Goal: Task Accomplishment & Management: Complete application form

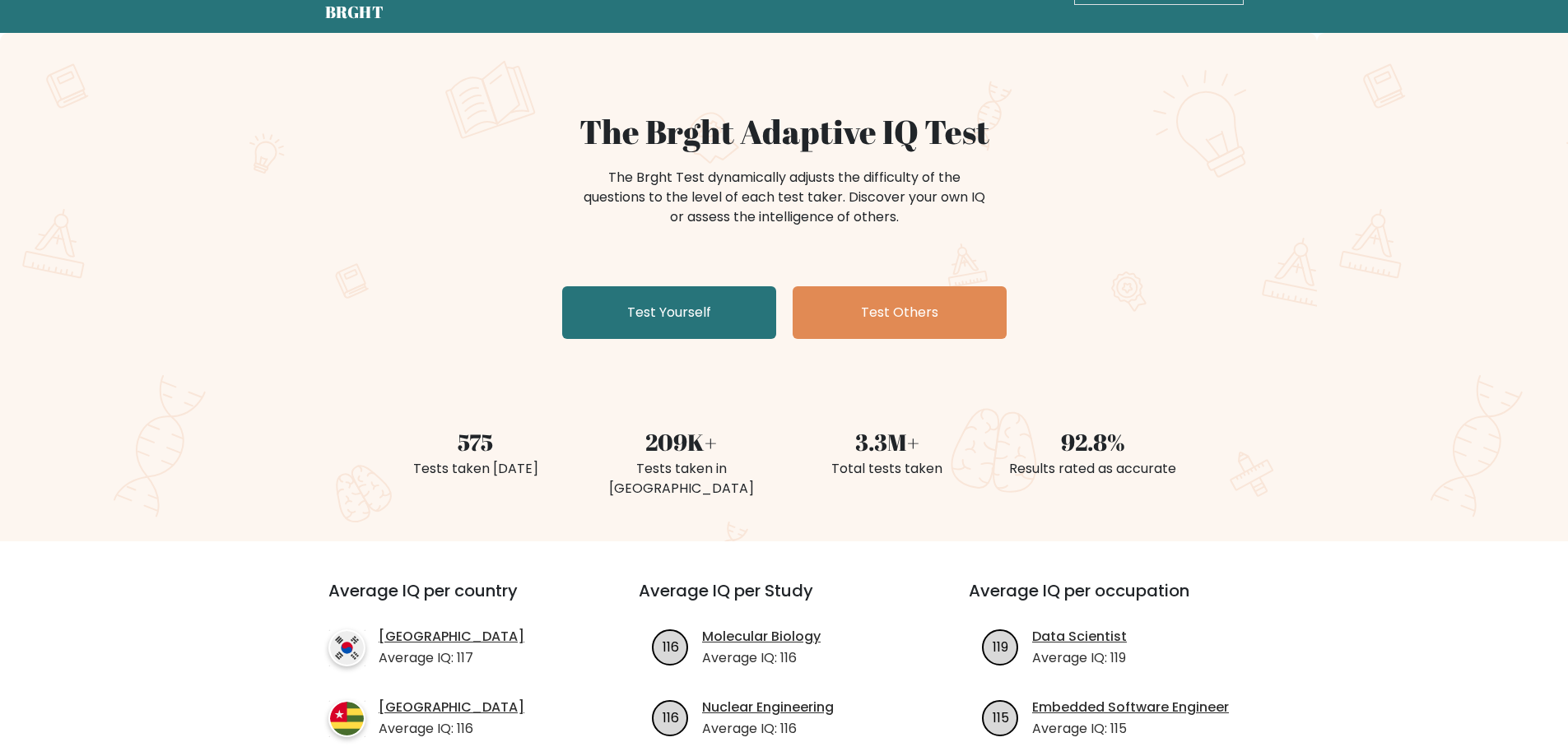
scroll to position [82, 0]
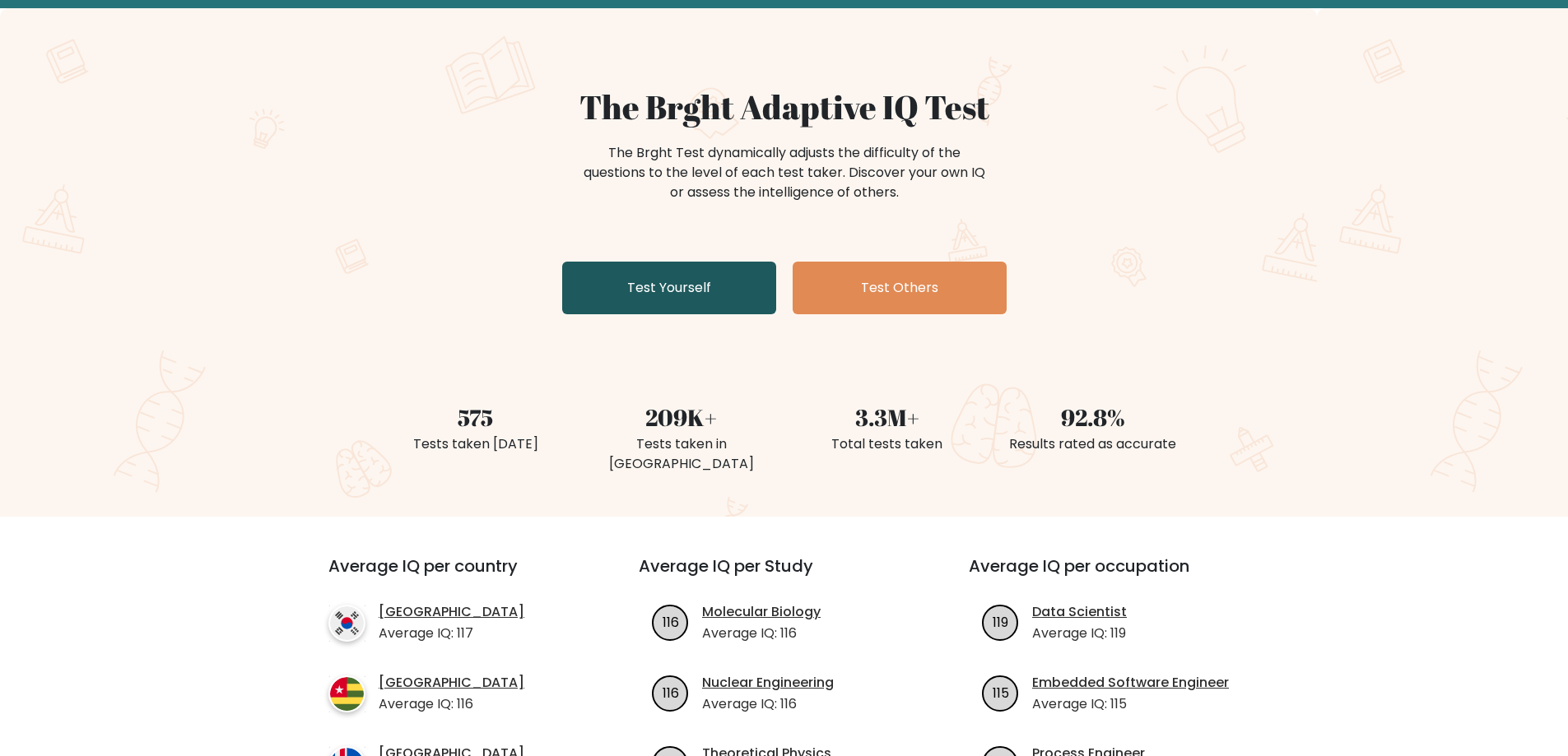
click at [682, 274] on link "Test Yourself" at bounding box center [669, 287] width 214 height 53
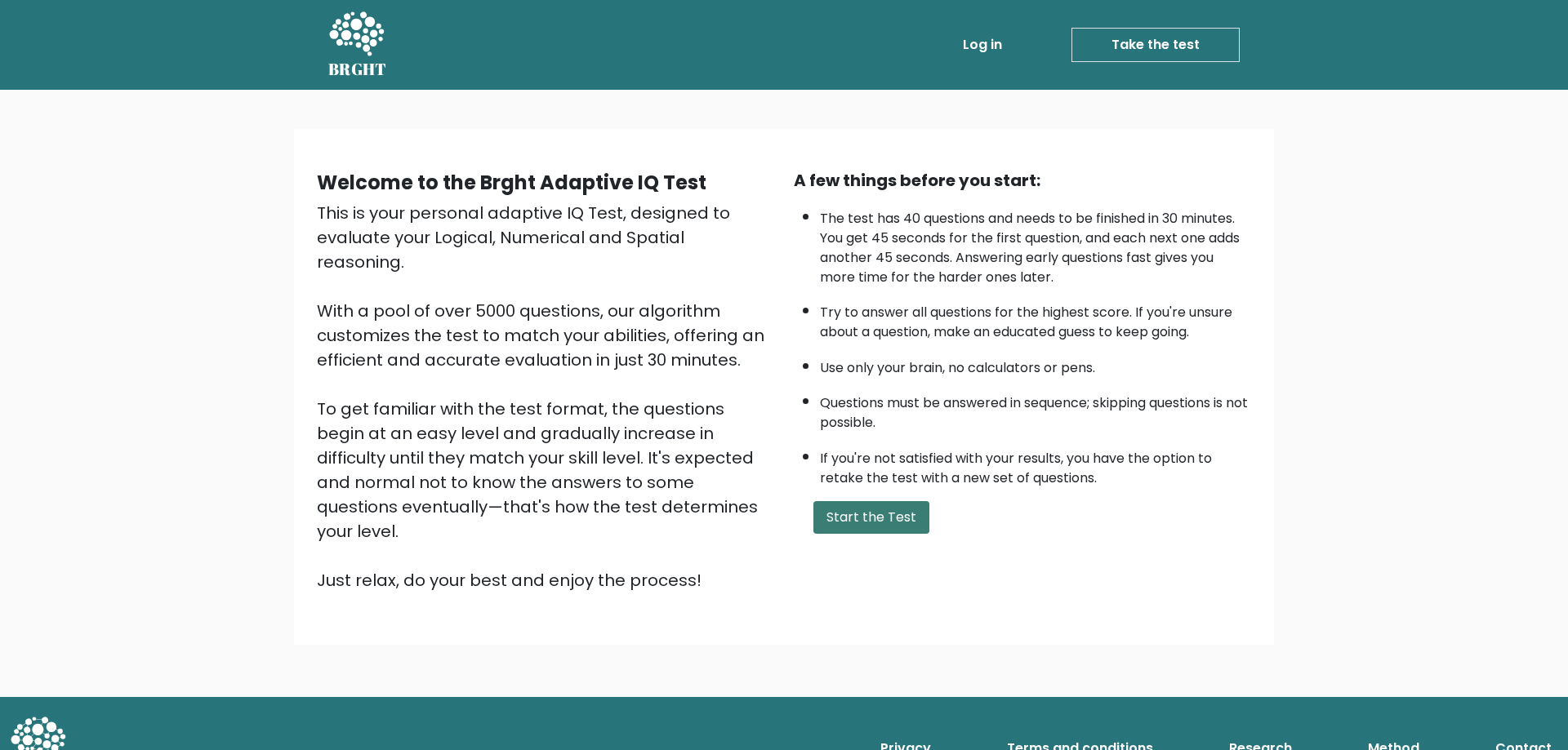
click at [888, 515] on button "Start the Test" at bounding box center [871, 517] width 116 height 32
click at [980, 40] on link "Log in" at bounding box center [982, 44] width 52 height 32
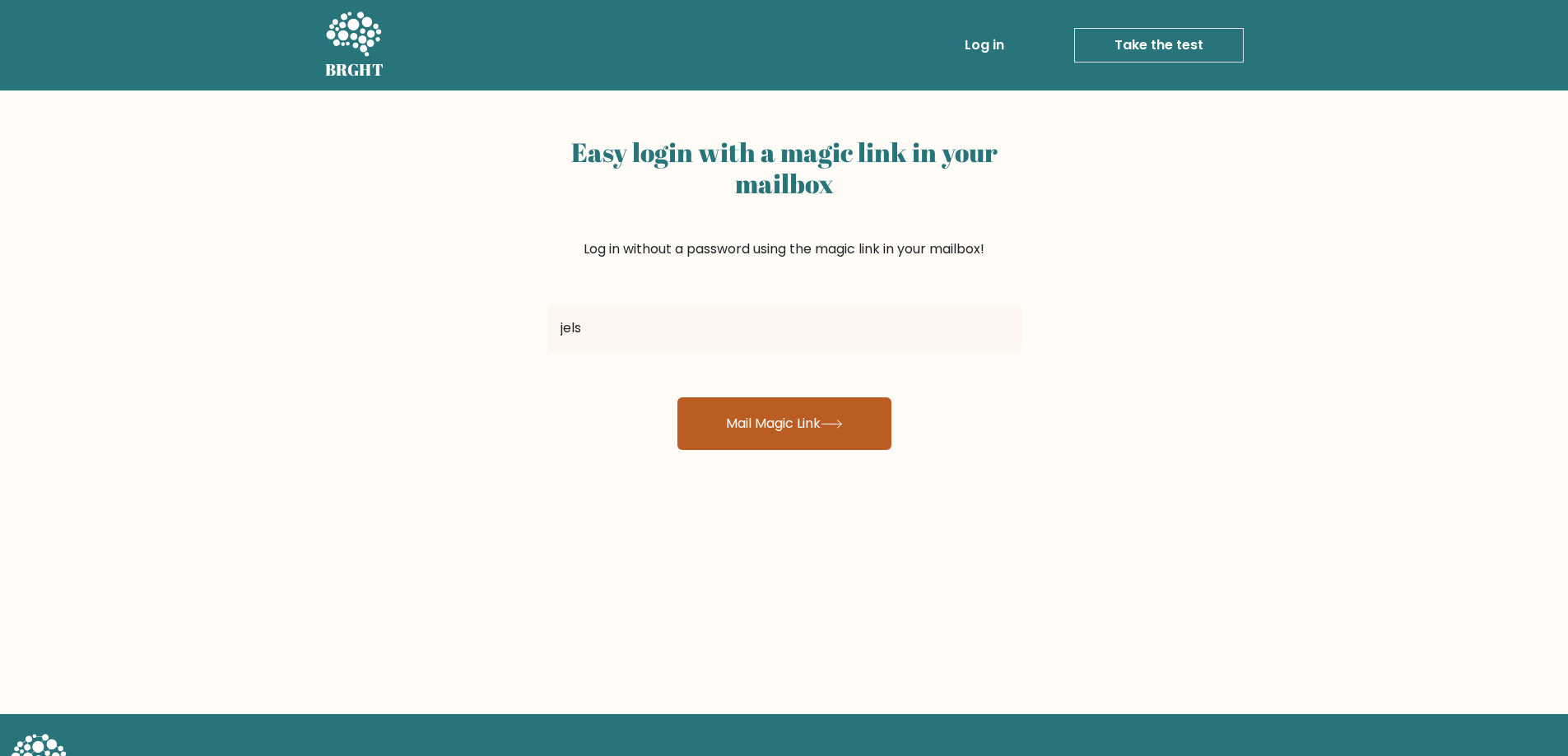
click at [810, 417] on button "Mail Magic Link" at bounding box center [784, 423] width 214 height 53
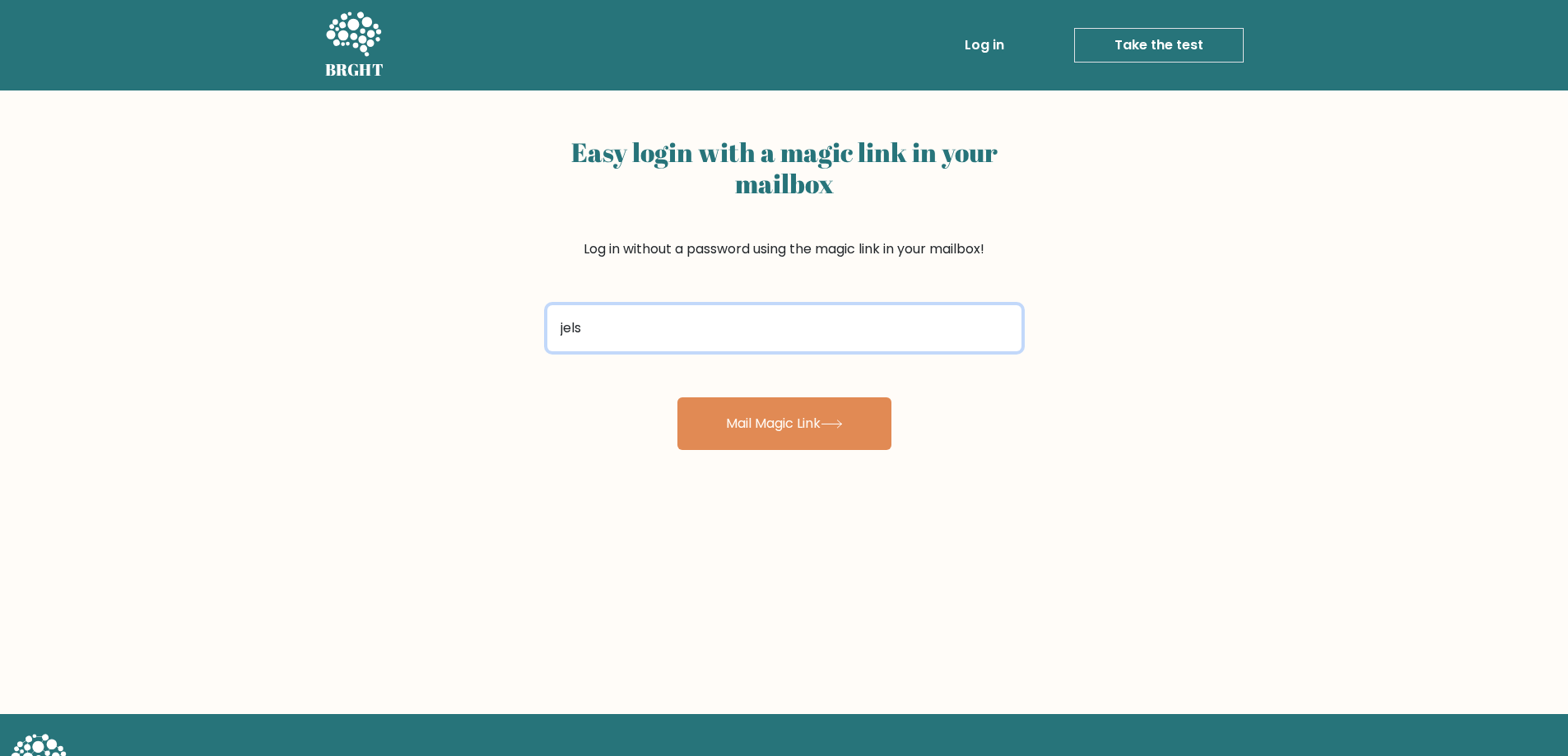
click at [693, 336] on input "jels" at bounding box center [784, 328] width 474 height 47
drag, startPoint x: 786, startPoint y: 312, endPoint x: 488, endPoint y: 350, distance: 300.4
click at [488, 350] on div "Easy login with a magic link in your mailbox Log in without a password using th…" at bounding box center [784, 402] width 1568 height 624
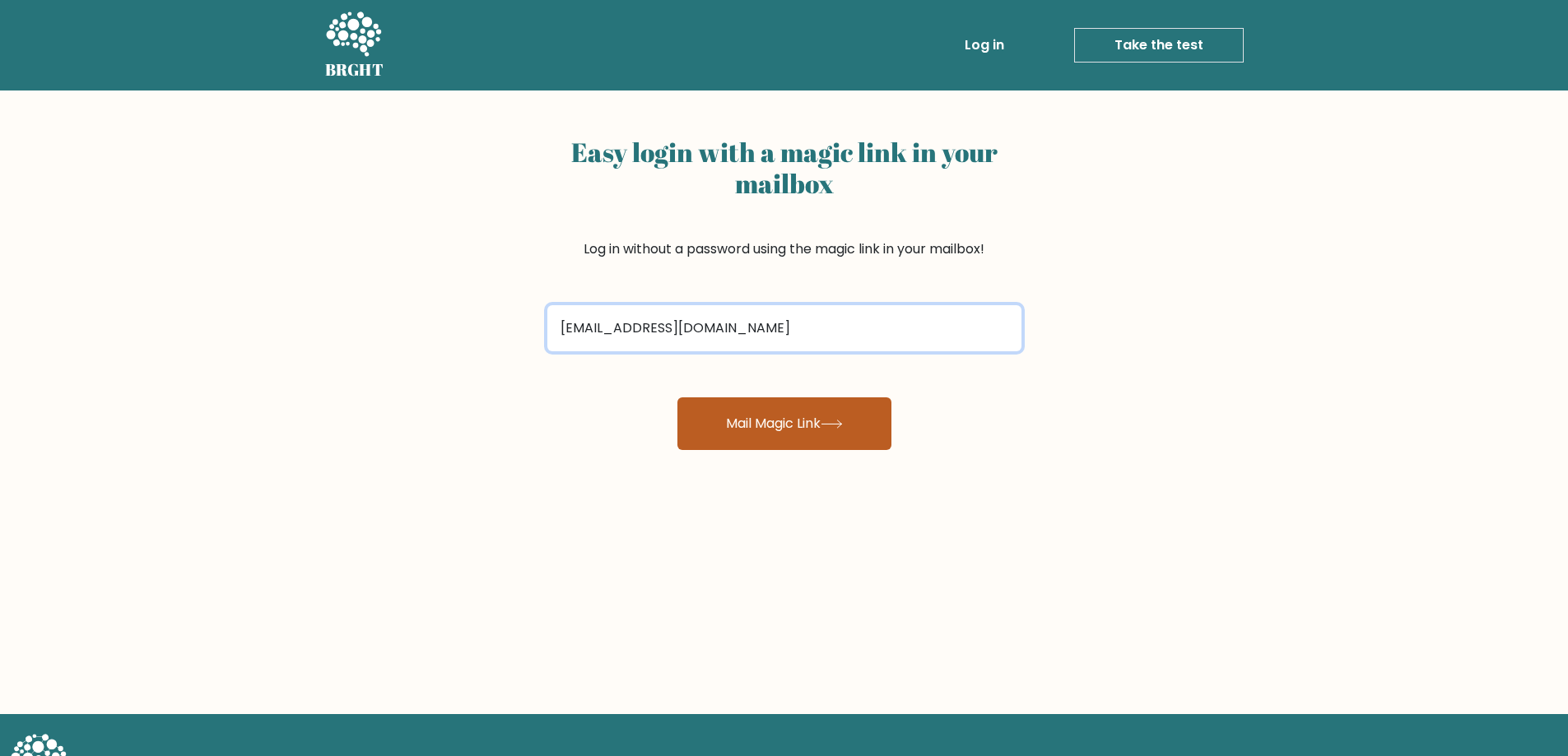
type input "jelsee08@gmail.com"
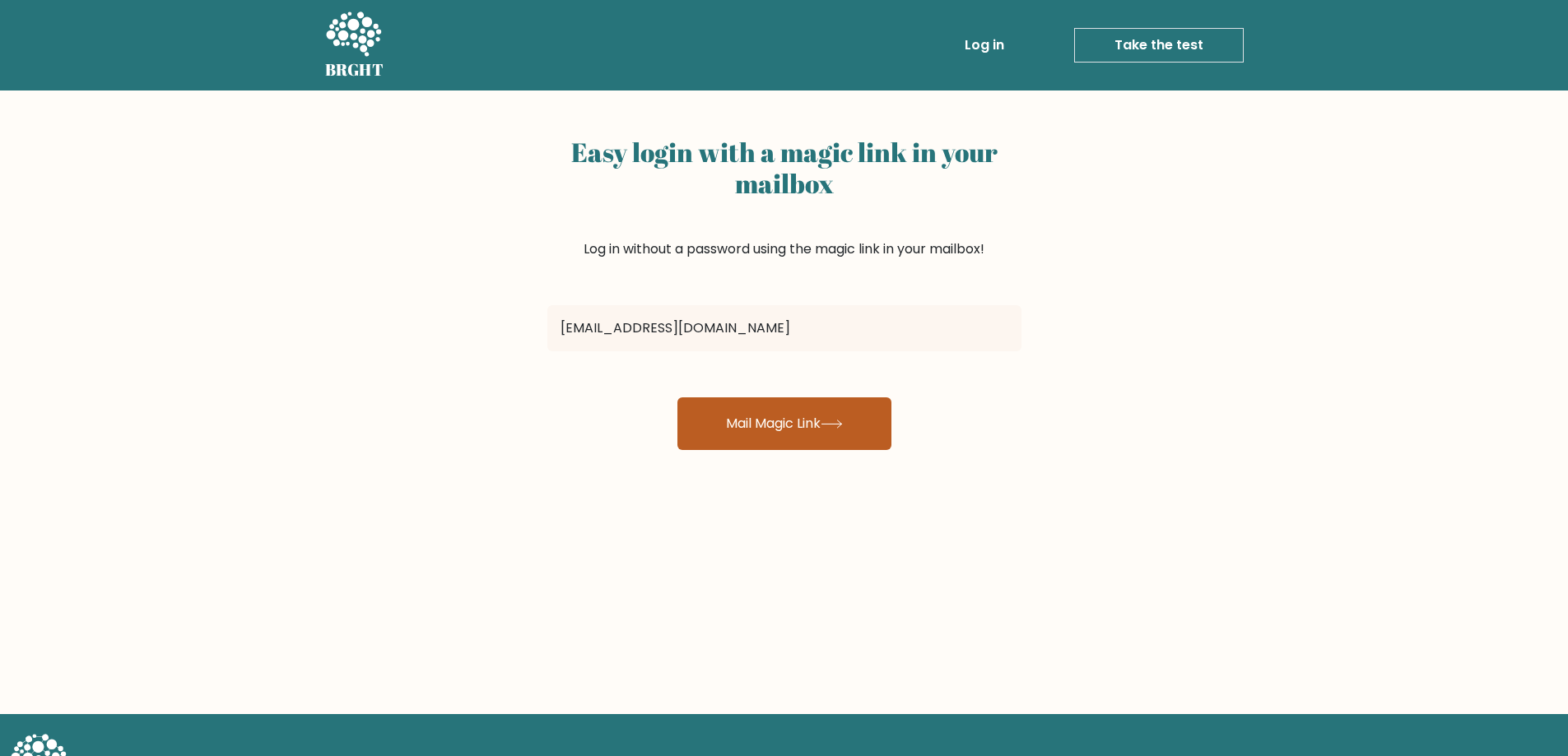
click at [729, 423] on button "Mail Magic Link" at bounding box center [784, 423] width 214 height 53
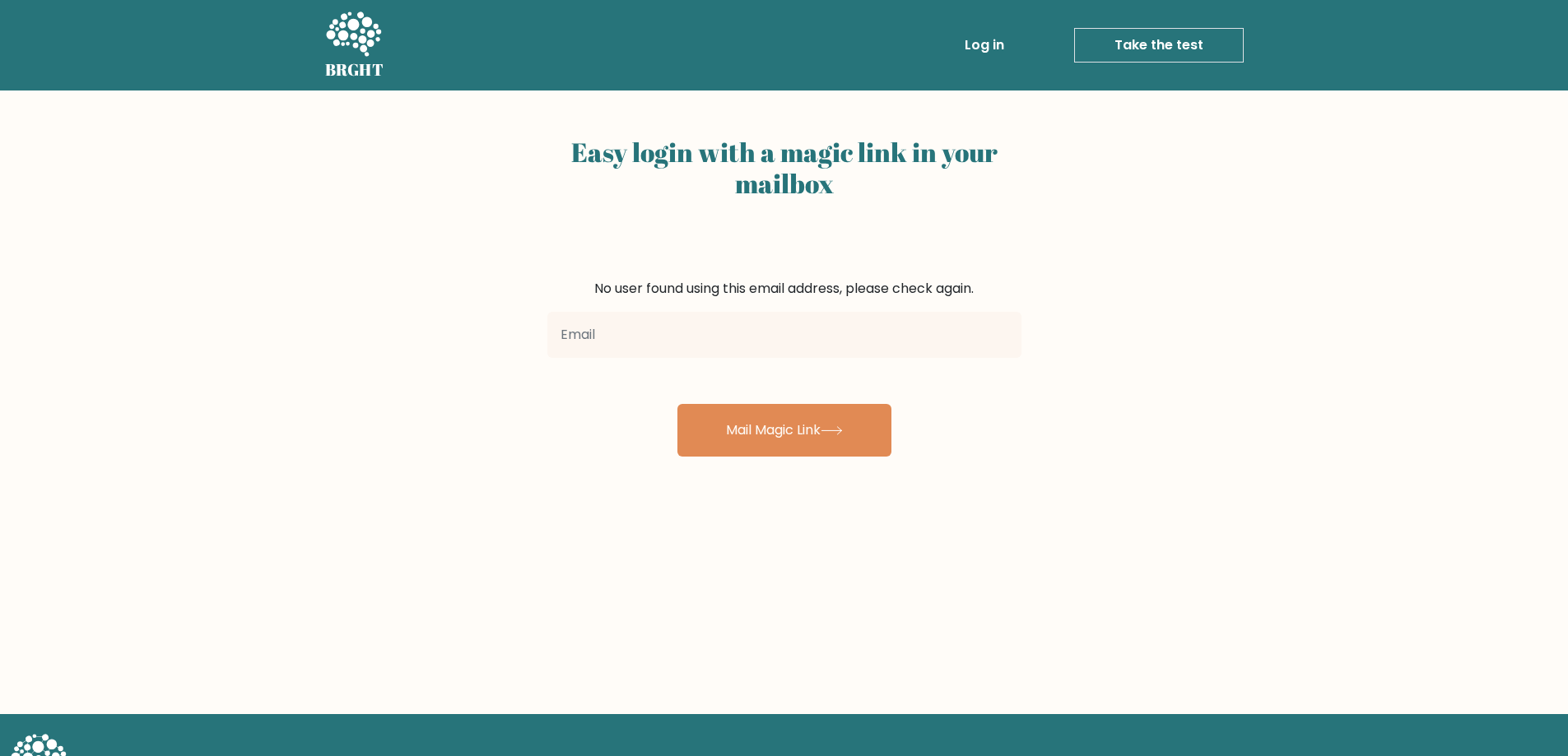
click at [990, 49] on link "Log in" at bounding box center [984, 45] width 52 height 33
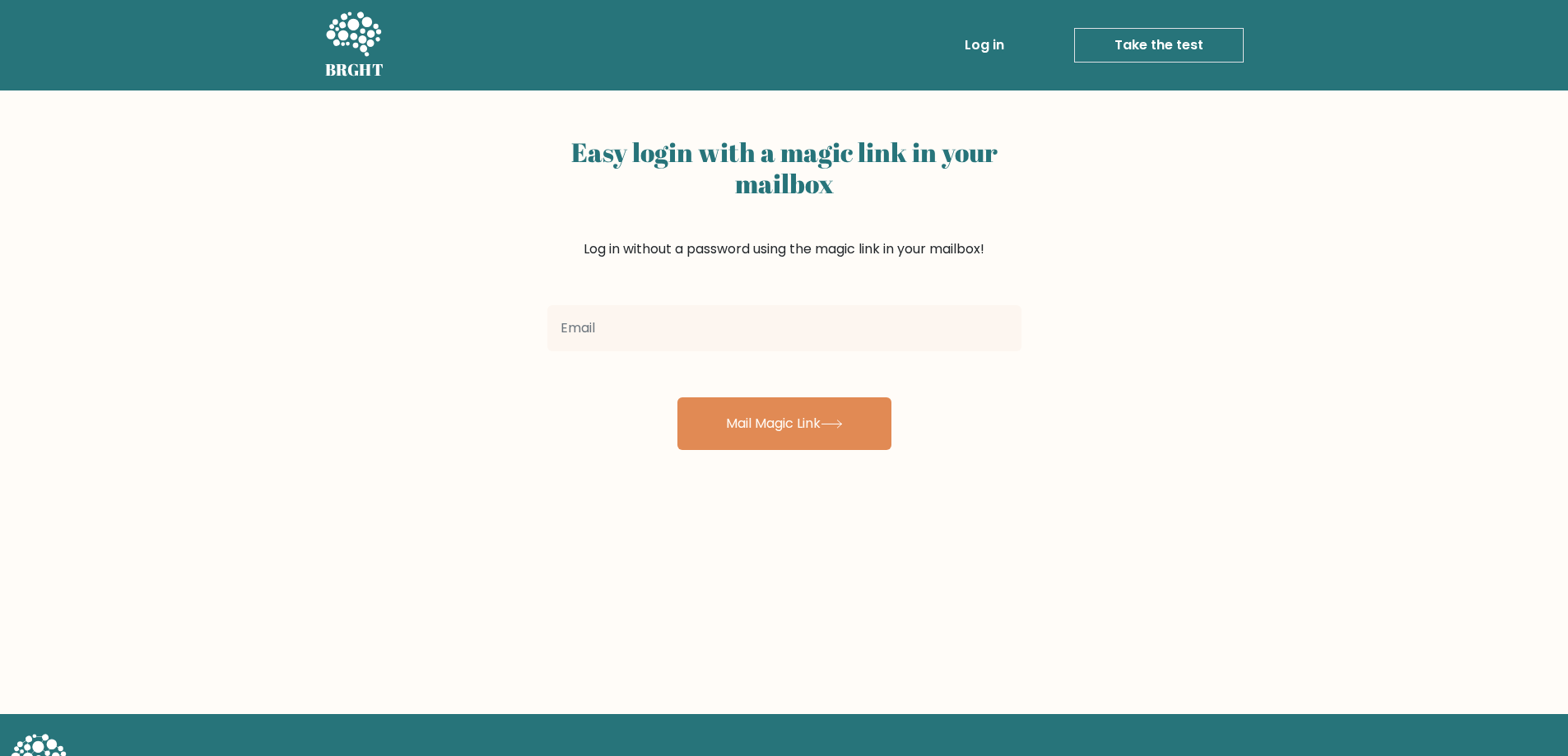
click at [1164, 36] on link "Take the test" at bounding box center [1158, 45] width 169 height 35
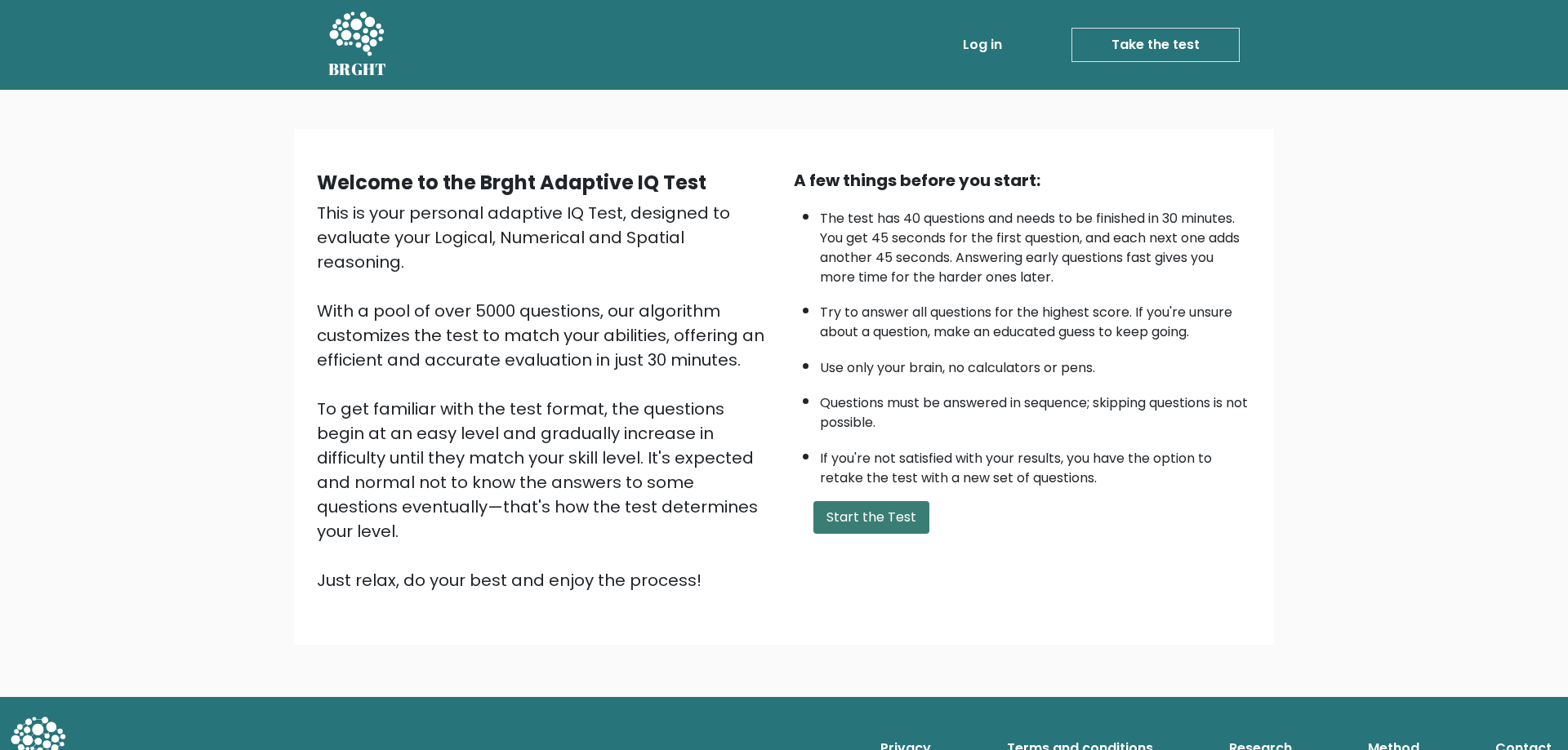
click at [899, 519] on button "Start the Test" at bounding box center [871, 517] width 116 height 32
click at [856, 517] on button "Start the Test" at bounding box center [871, 517] width 116 height 32
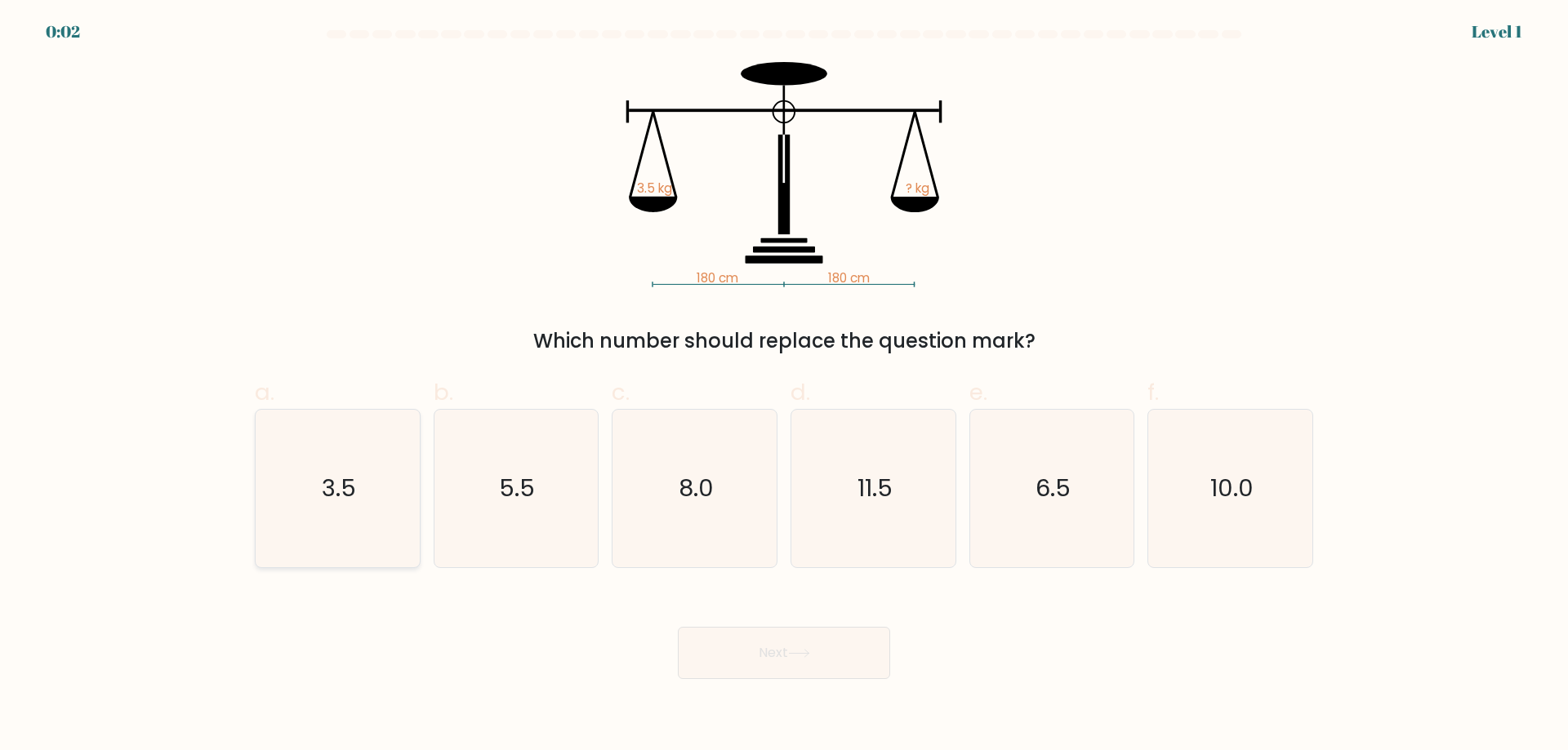
click at [366, 497] on icon "3.5" at bounding box center [337, 489] width 157 height 157
click at [784, 386] on input "a. 3.5" at bounding box center [784, 380] width 1 height 11
radio input "true"
click at [476, 488] on icon "5.5" at bounding box center [515, 489] width 157 height 157
click at [784, 386] on input "b. 5.5" at bounding box center [784, 380] width 1 height 11
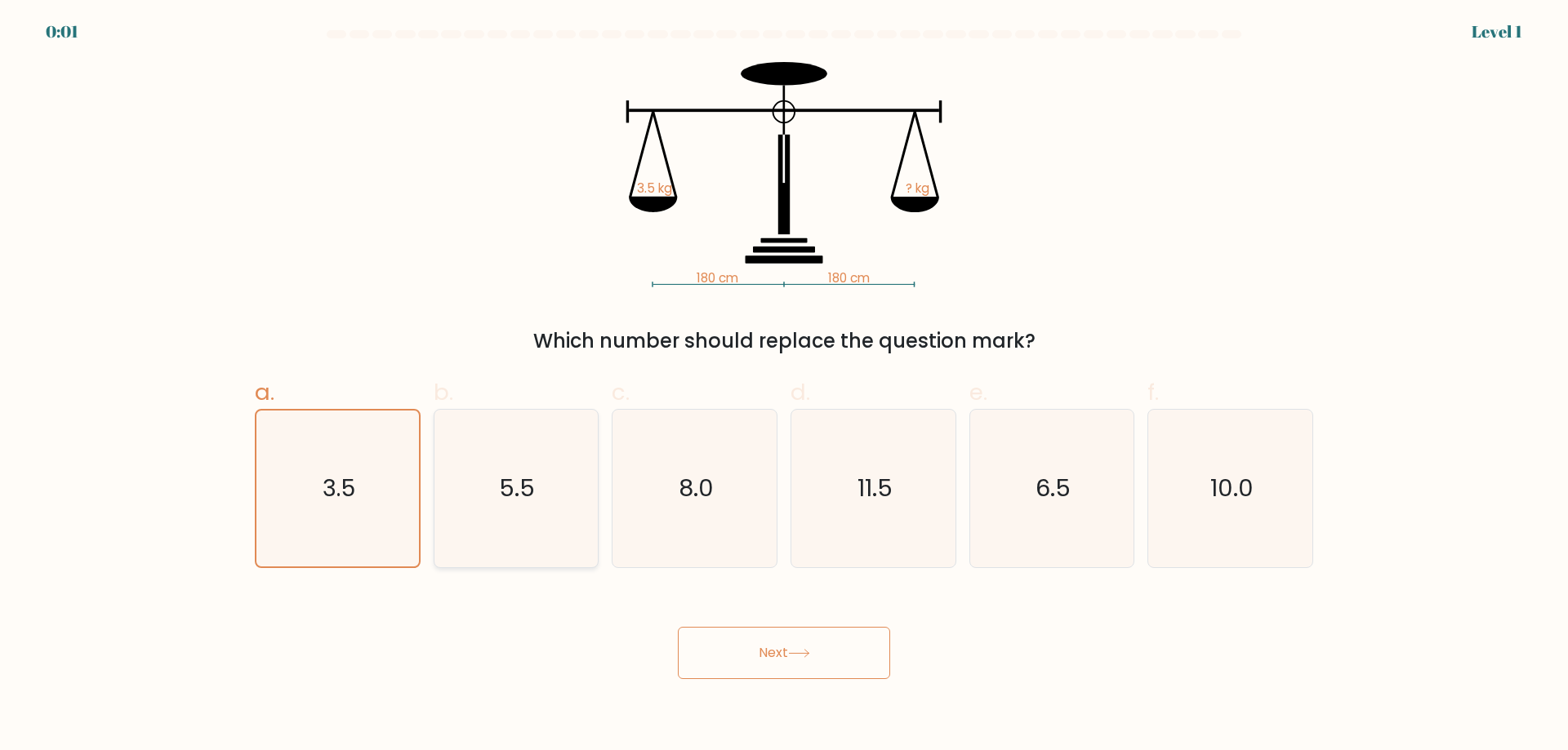
radio input "true"
click at [391, 490] on icon "3.5" at bounding box center [337, 489] width 157 height 157
click at [784, 386] on input "a. 3.5" at bounding box center [784, 380] width 1 height 11
radio input "true"
click at [514, 483] on text "5.5" at bounding box center [517, 488] width 36 height 32
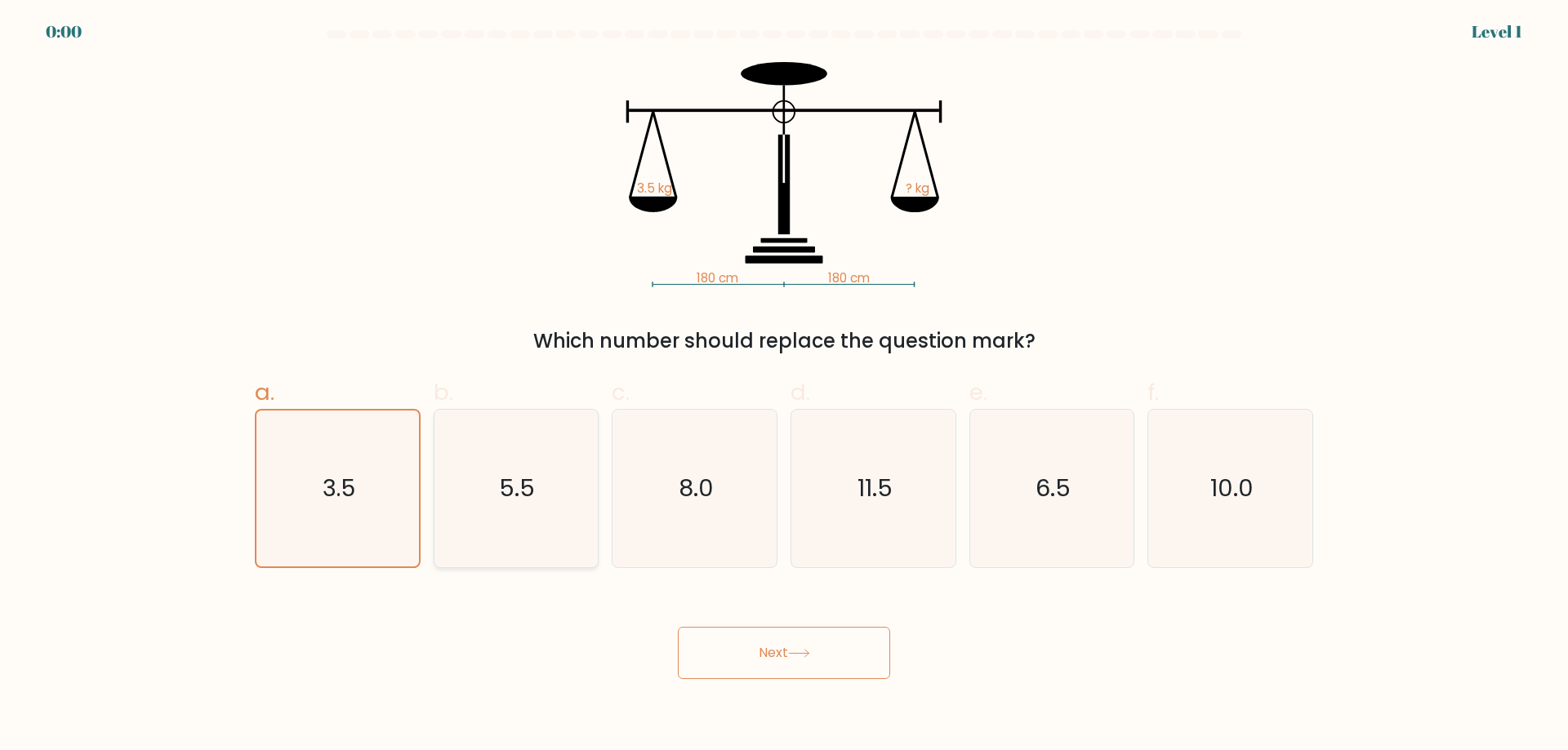
click at [784, 386] on input "b. 5.5" at bounding box center [784, 380] width 1 height 11
radio input "true"
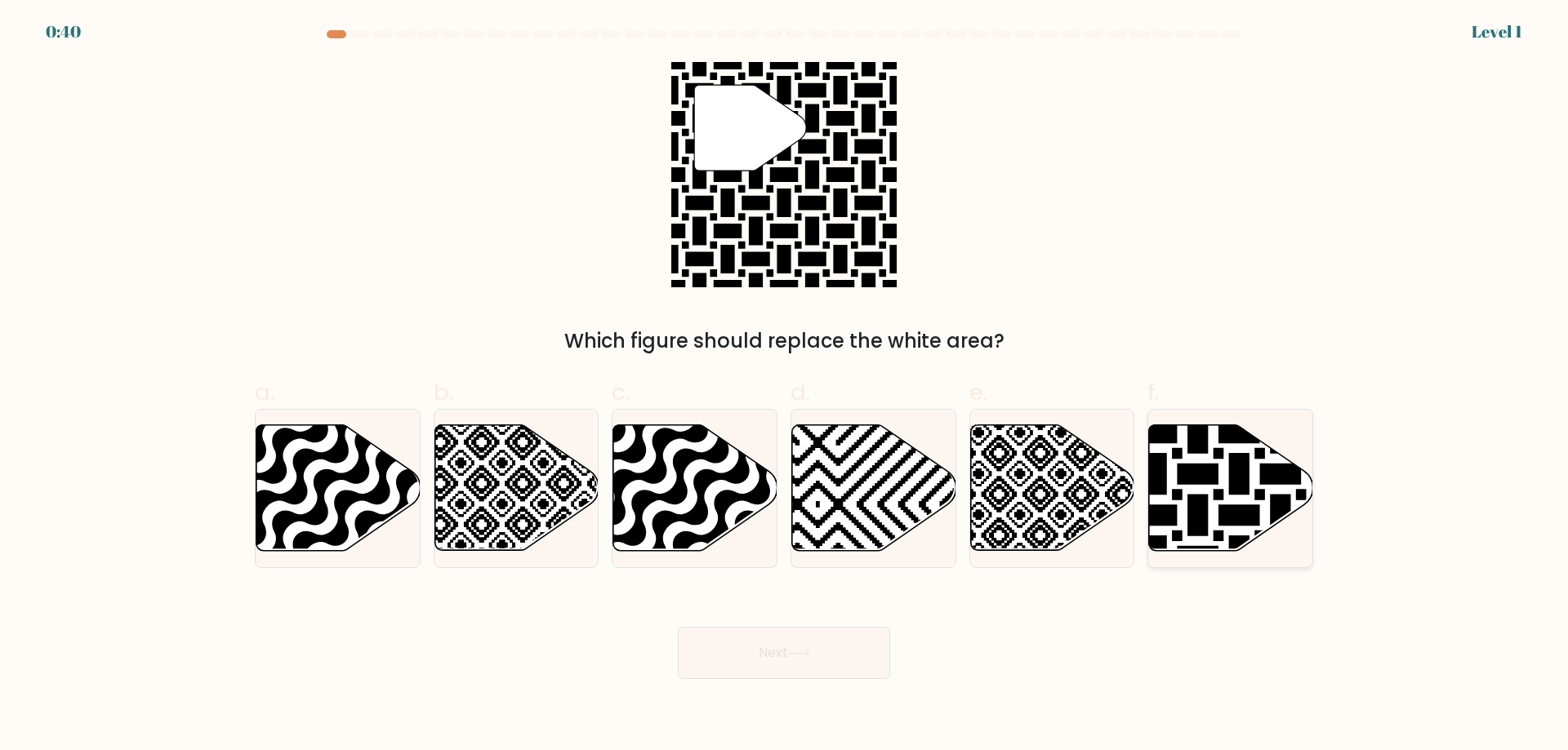
click at [1229, 472] on icon at bounding box center [1231, 489] width 164 height 126
click at [784, 386] on input "f." at bounding box center [784, 380] width 1 height 11
radio input "true"
click at [769, 653] on button "Next" at bounding box center [784, 653] width 212 height 52
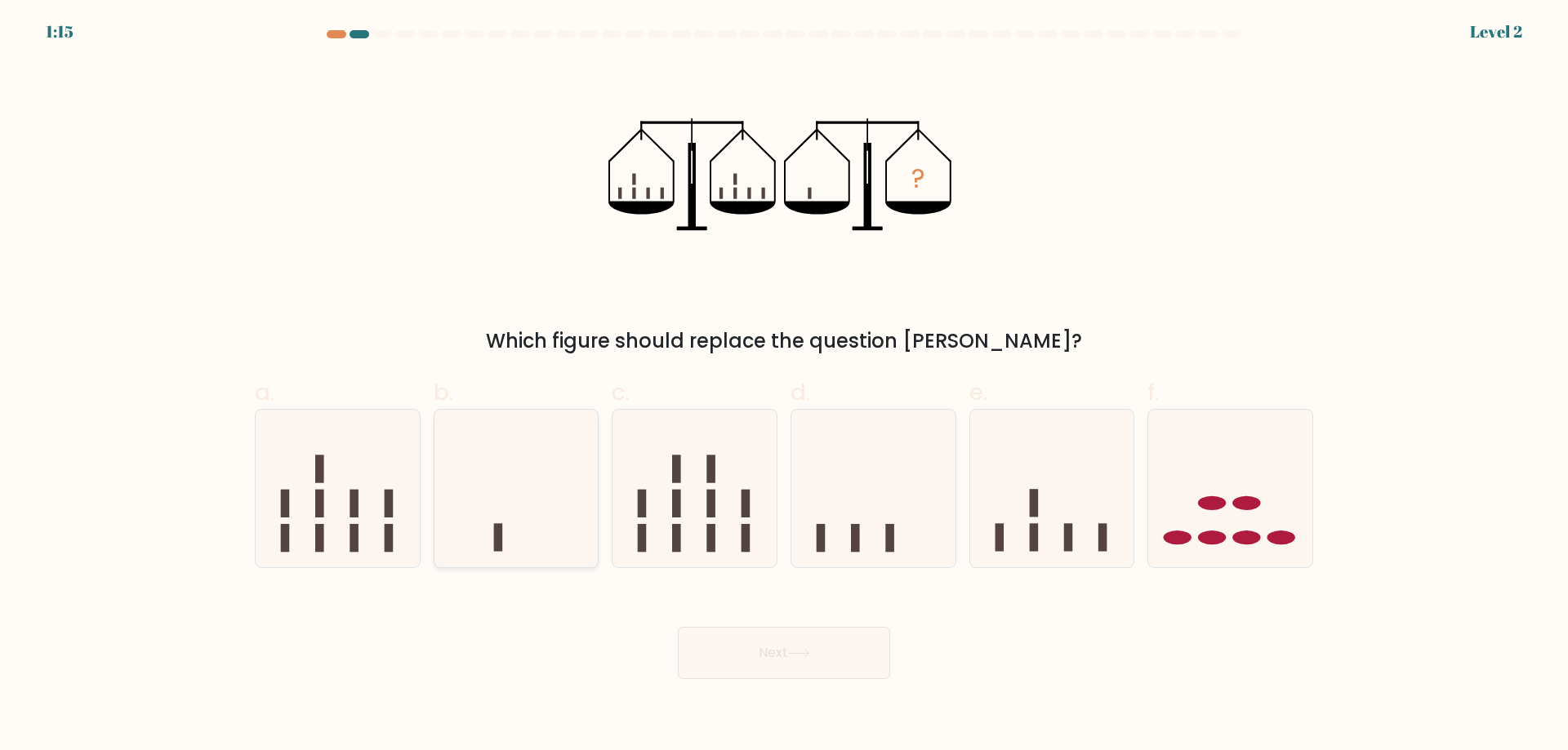
click at [479, 514] on icon at bounding box center [516, 489] width 164 height 136
click at [784, 386] on input "b." at bounding box center [784, 380] width 1 height 11
radio input "true"
click at [801, 640] on button "Next" at bounding box center [784, 653] width 212 height 52
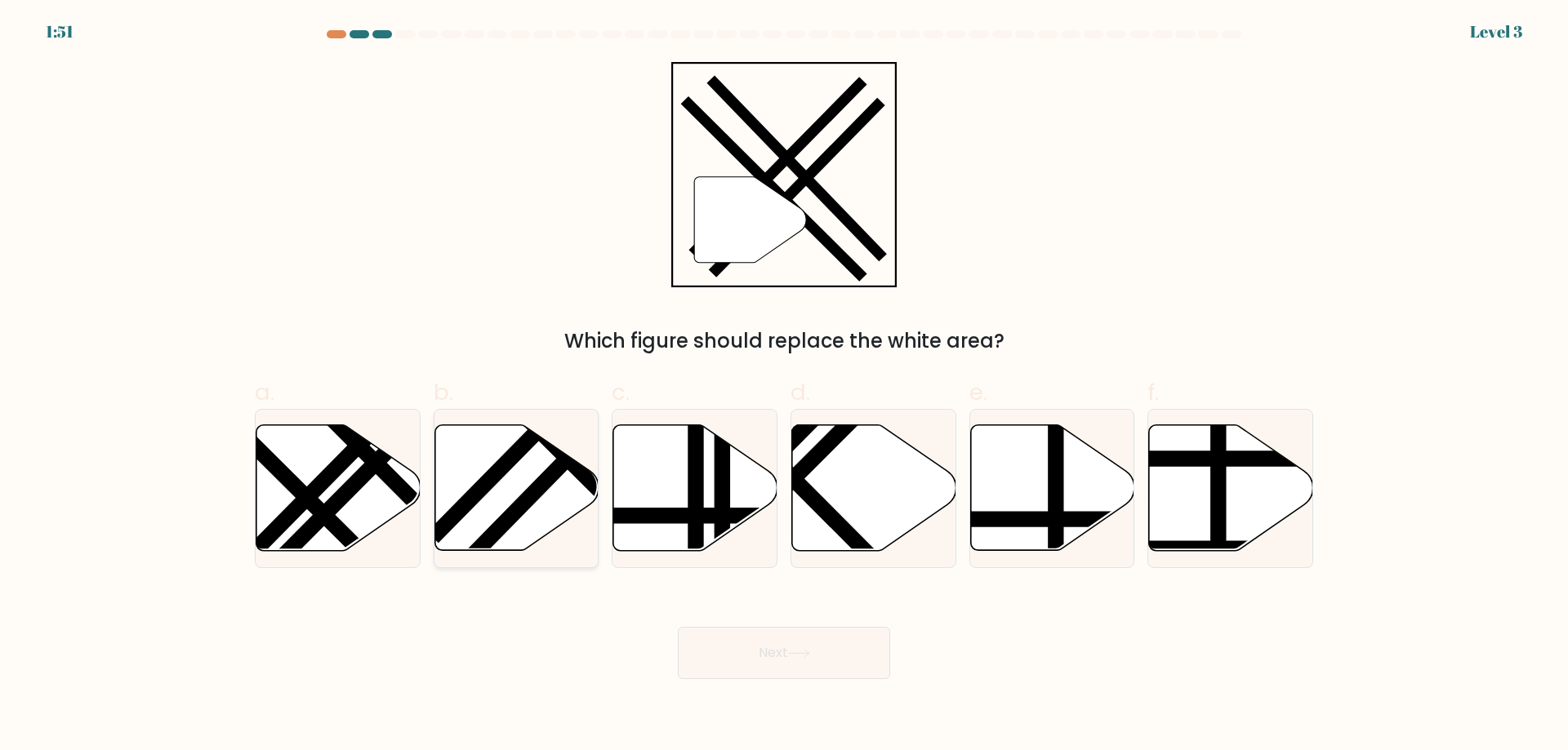
click at [553, 474] on line at bounding box center [585, 440] width 248 height 253
click at [784, 386] on input "b." at bounding box center [784, 380] width 1 height 11
radio input "true"
click at [803, 652] on icon at bounding box center [799, 653] width 22 height 9
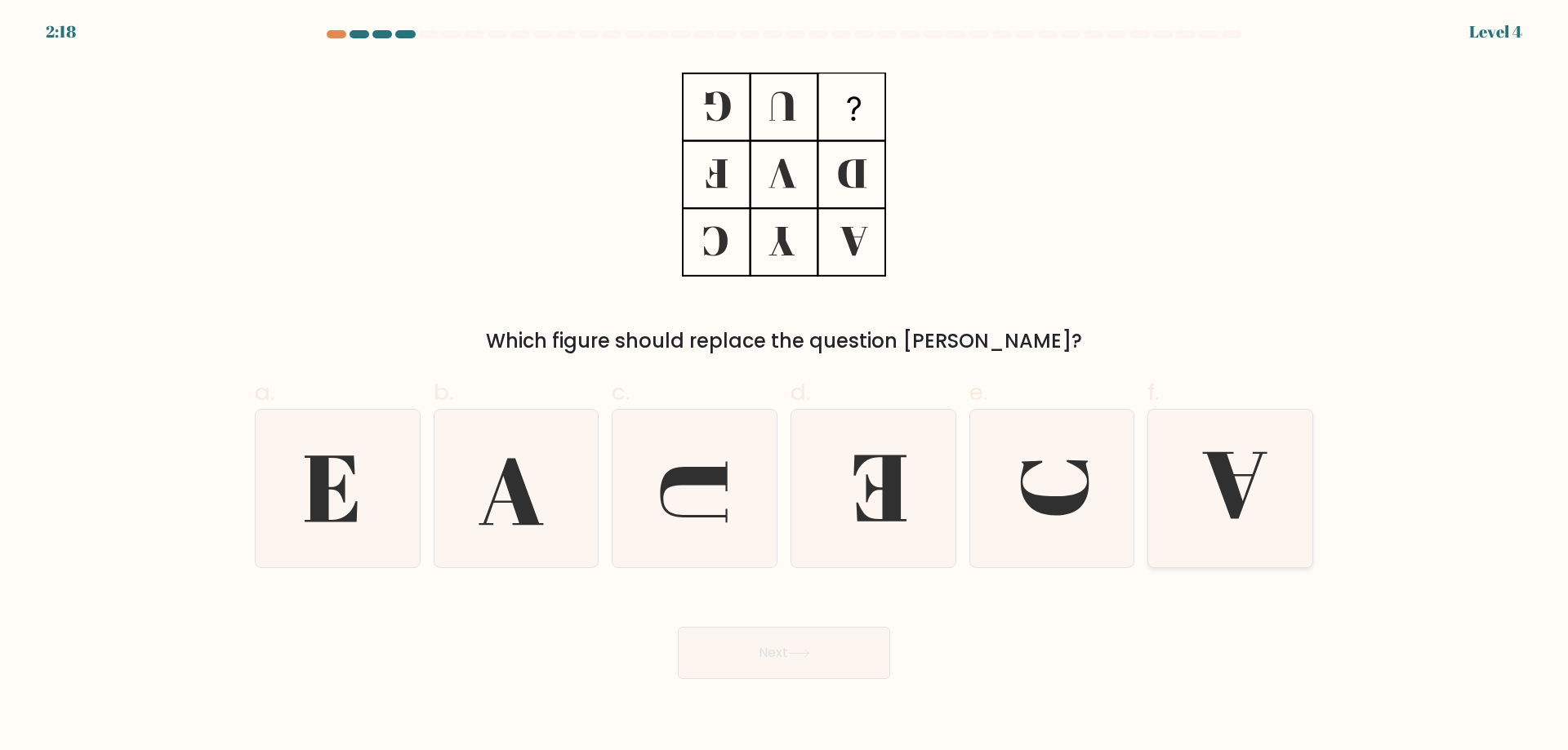
click at [1249, 476] on icon at bounding box center [1236, 486] width 65 height 67
click at [784, 386] on input "f." at bounding box center [784, 380] width 1 height 11
radio input "true"
click at [905, 468] on icon at bounding box center [873, 489] width 157 height 157
click at [784, 386] on input "d." at bounding box center [784, 380] width 1 height 11
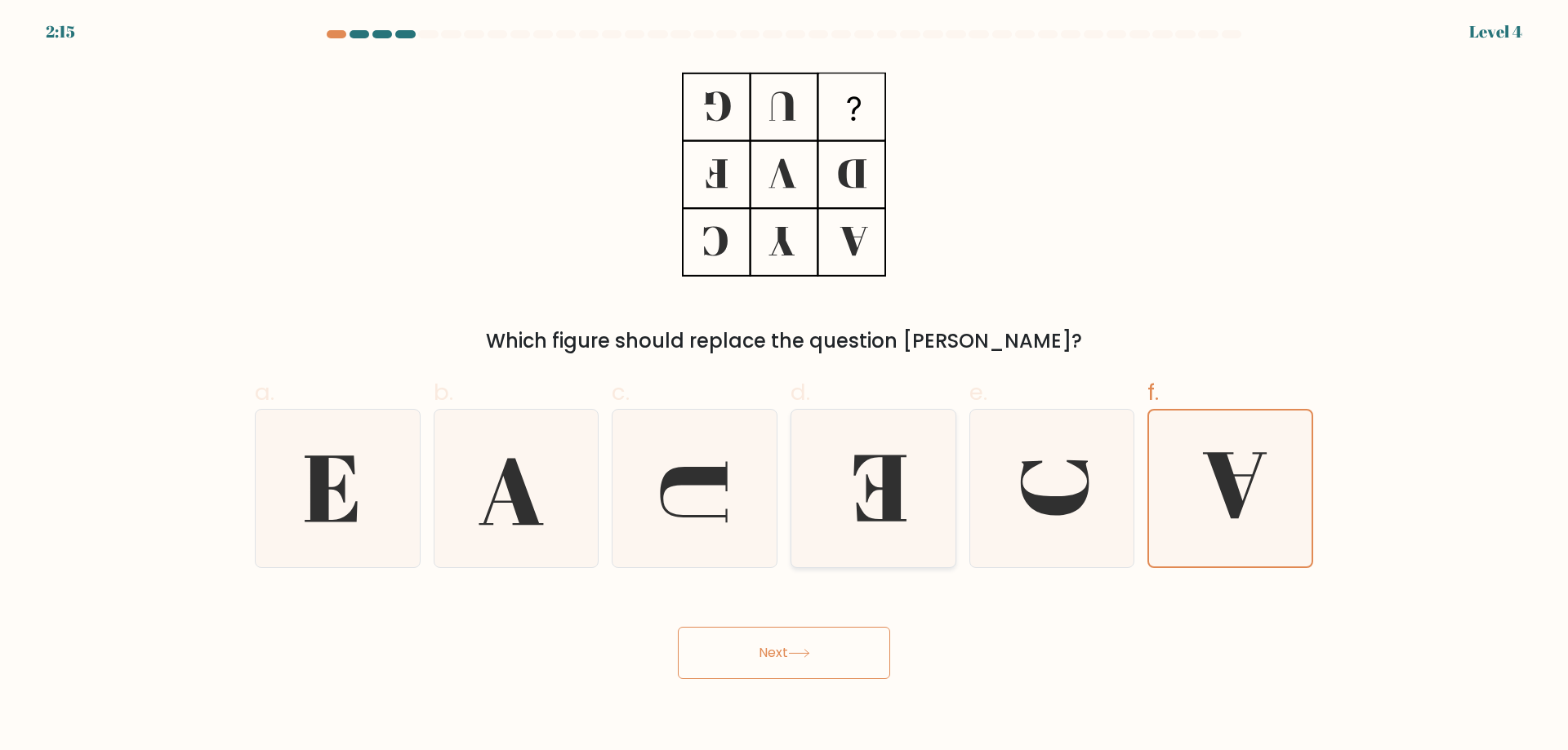
radio input "true"
click at [823, 677] on button "Next" at bounding box center [784, 653] width 212 height 52
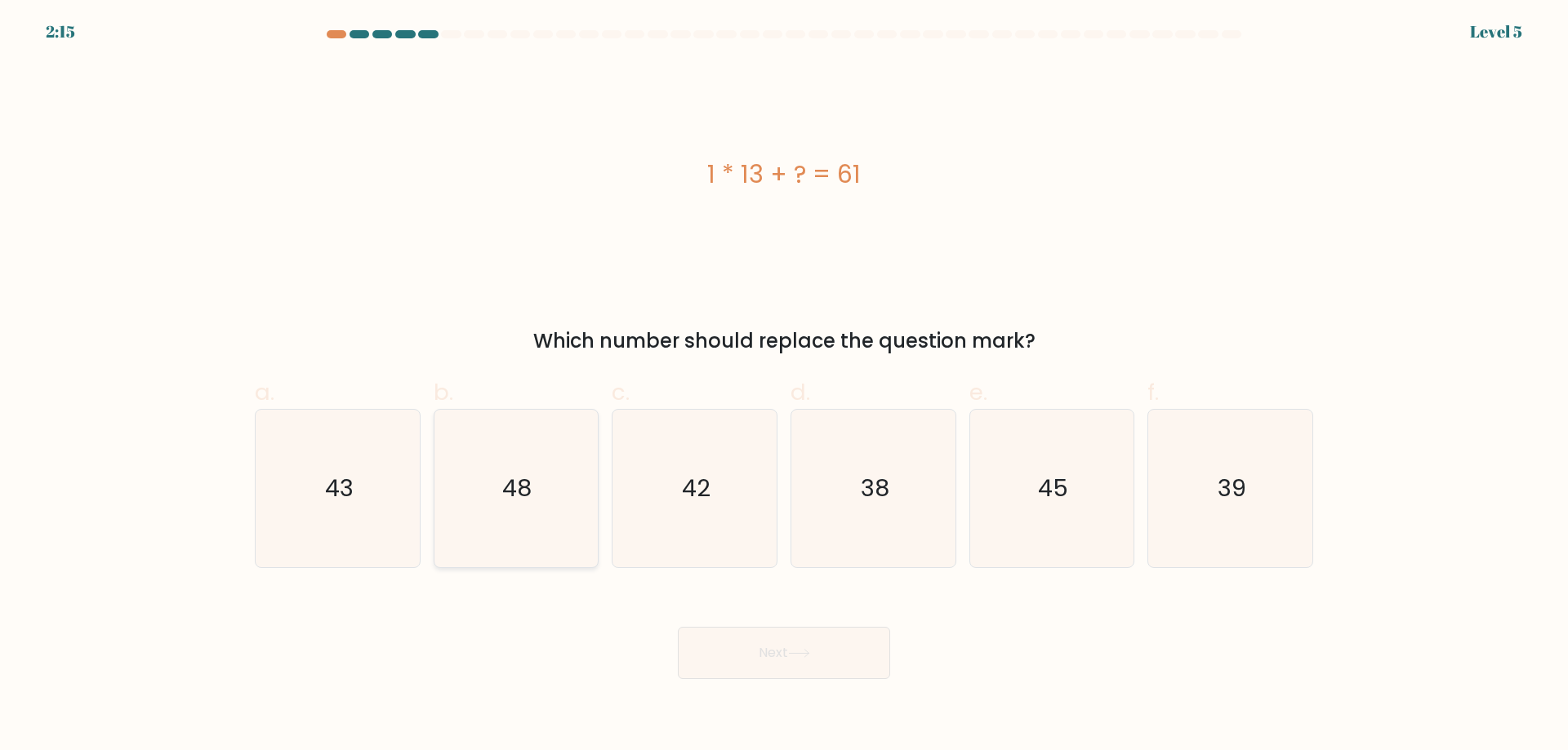
click at [513, 487] on text "48" at bounding box center [518, 488] width 29 height 32
click at [784, 386] on input "b. 48" at bounding box center [784, 380] width 1 height 11
radio input "true"
click at [757, 651] on button "Next" at bounding box center [784, 653] width 212 height 52
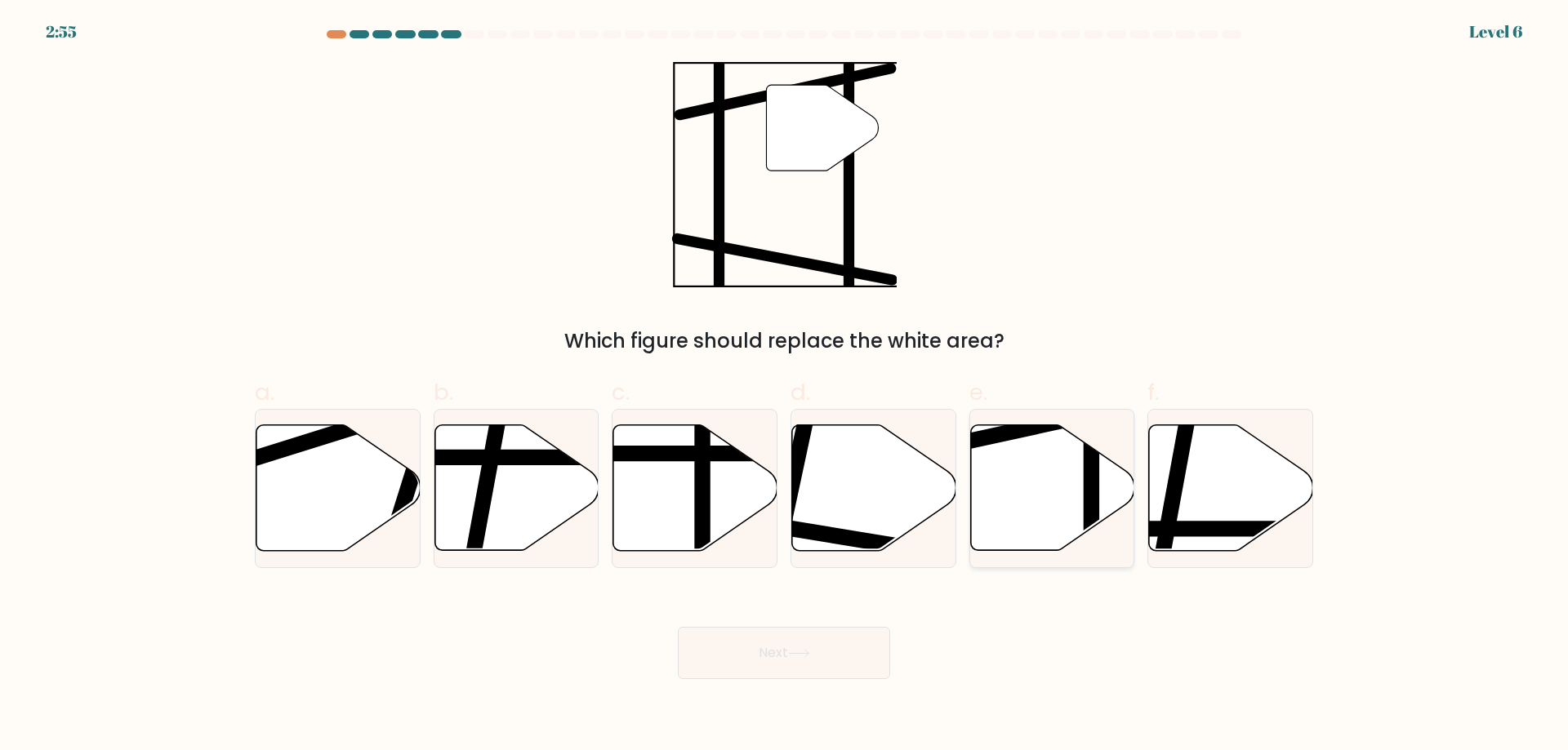
click at [1002, 485] on icon at bounding box center [1052, 489] width 164 height 126
click at [784, 386] on input "e." at bounding box center [784, 380] width 1 height 11
radio input "true"
click at [811, 666] on button "Next" at bounding box center [784, 653] width 212 height 52
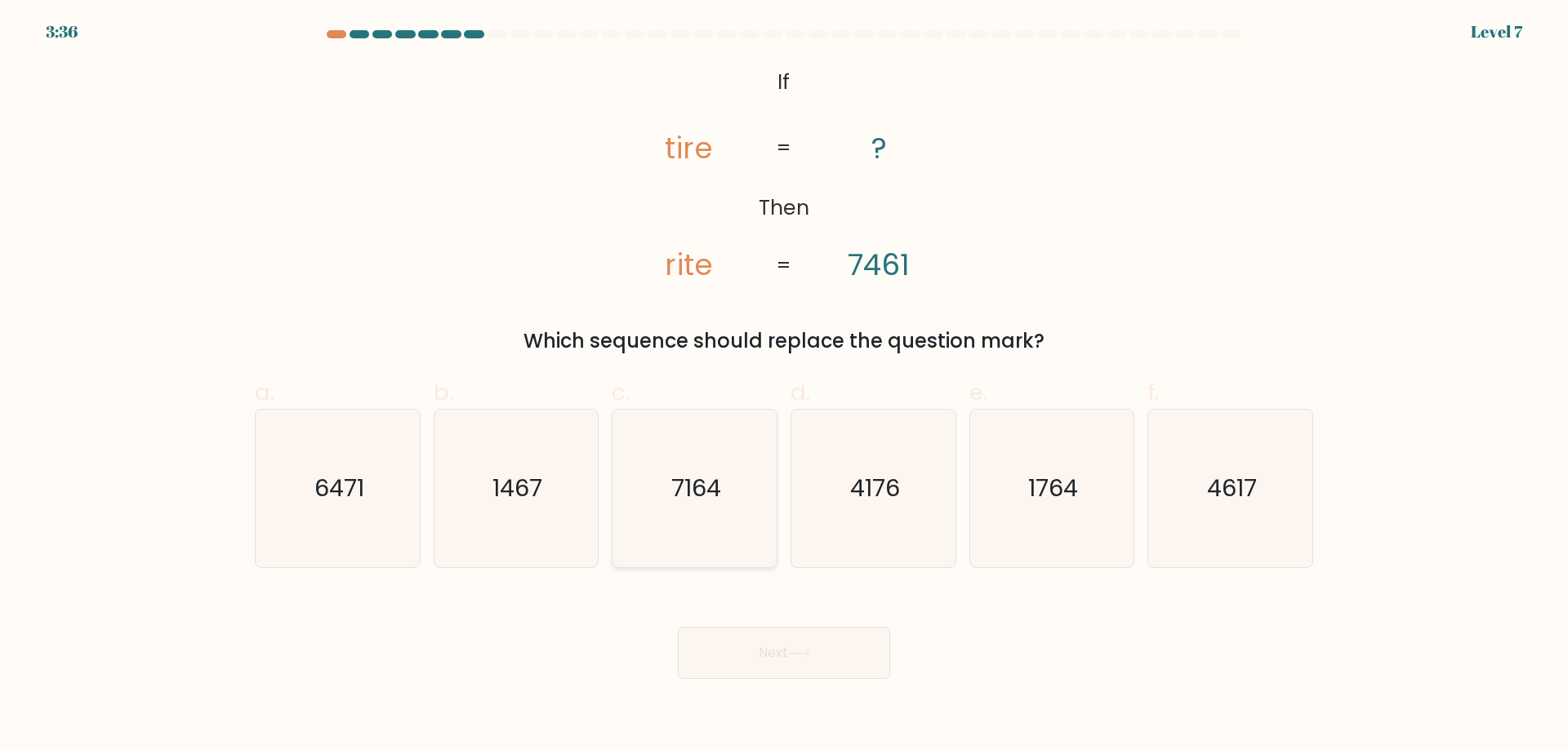
click at [724, 499] on icon "7164" at bounding box center [694, 489] width 157 height 157
click at [784, 386] on input "c. 7164" at bounding box center [784, 380] width 1 height 11
radio input "true"
click at [777, 629] on button "Next" at bounding box center [784, 653] width 212 height 52
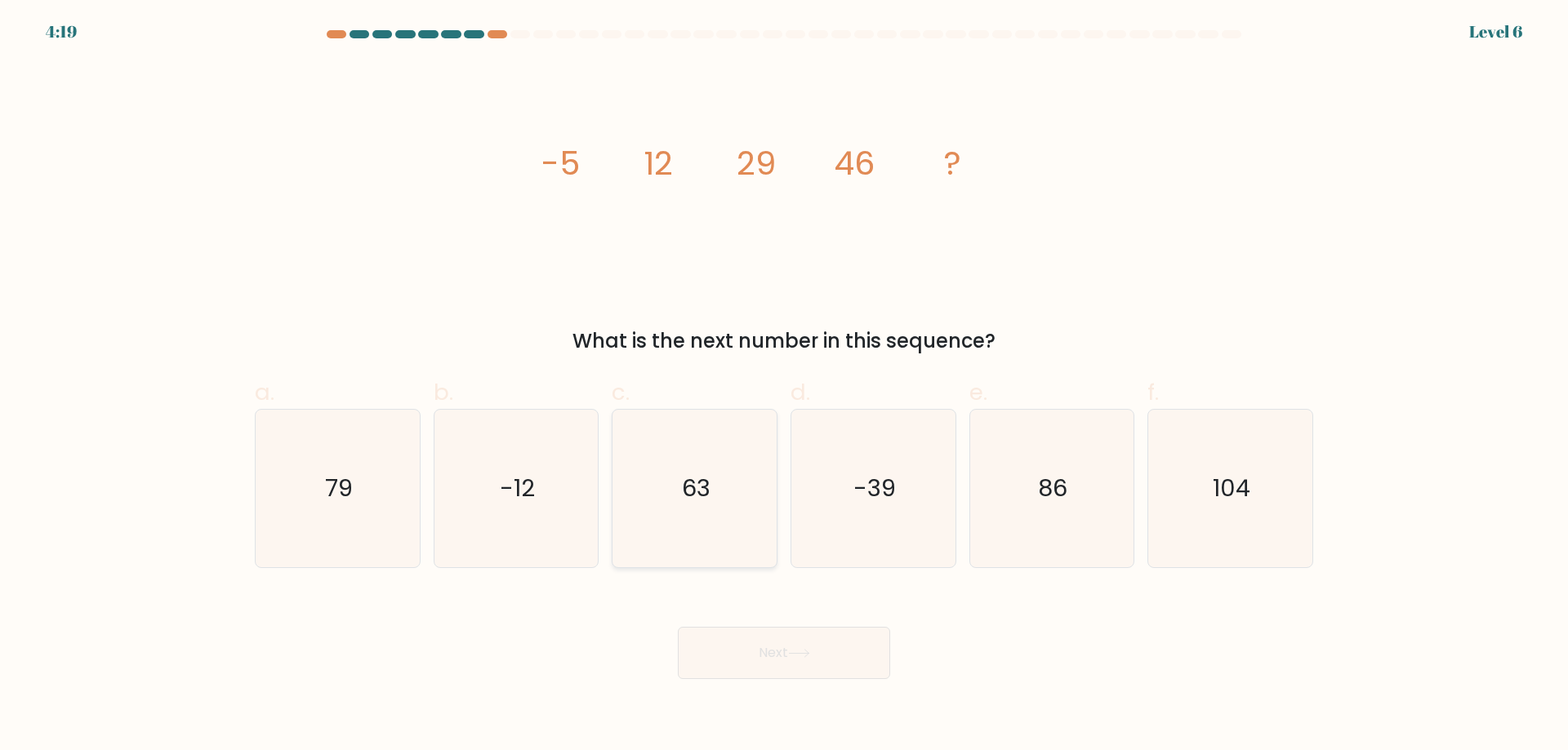
click at [667, 494] on icon "63" at bounding box center [694, 489] width 157 height 157
click at [784, 386] on input "c. 63" at bounding box center [784, 380] width 1 height 11
radio input "true"
click at [783, 626] on div "Next" at bounding box center [784, 633] width 1078 height 91
click at [861, 655] on button "Next" at bounding box center [784, 653] width 212 height 52
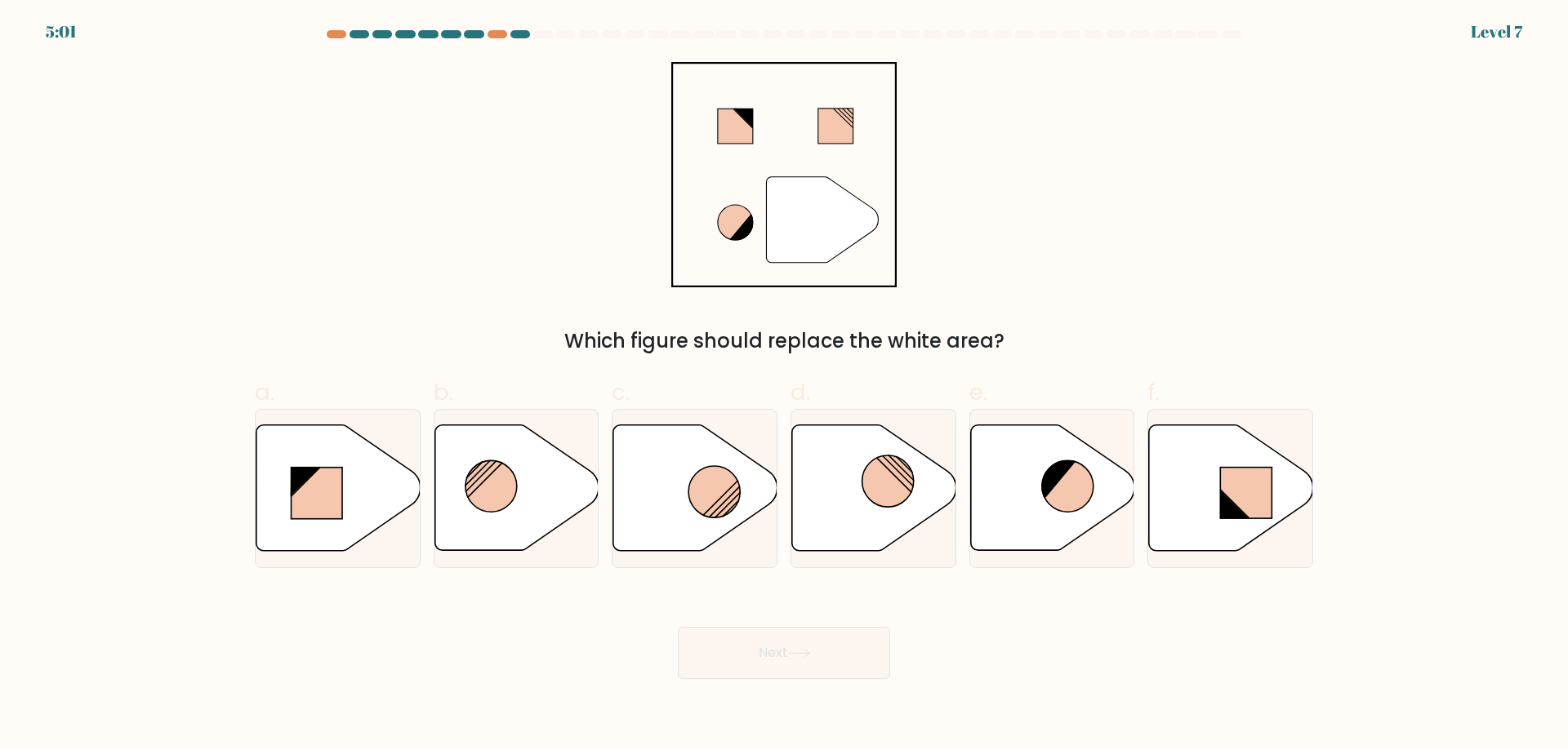
click at [807, 654] on icon at bounding box center [799, 653] width 20 height 7
click at [873, 502] on circle at bounding box center [888, 482] width 51 height 51
click at [784, 386] on input "d." at bounding box center [784, 380] width 1 height 11
radio input "true"
click at [758, 636] on button "Next" at bounding box center [784, 653] width 212 height 52
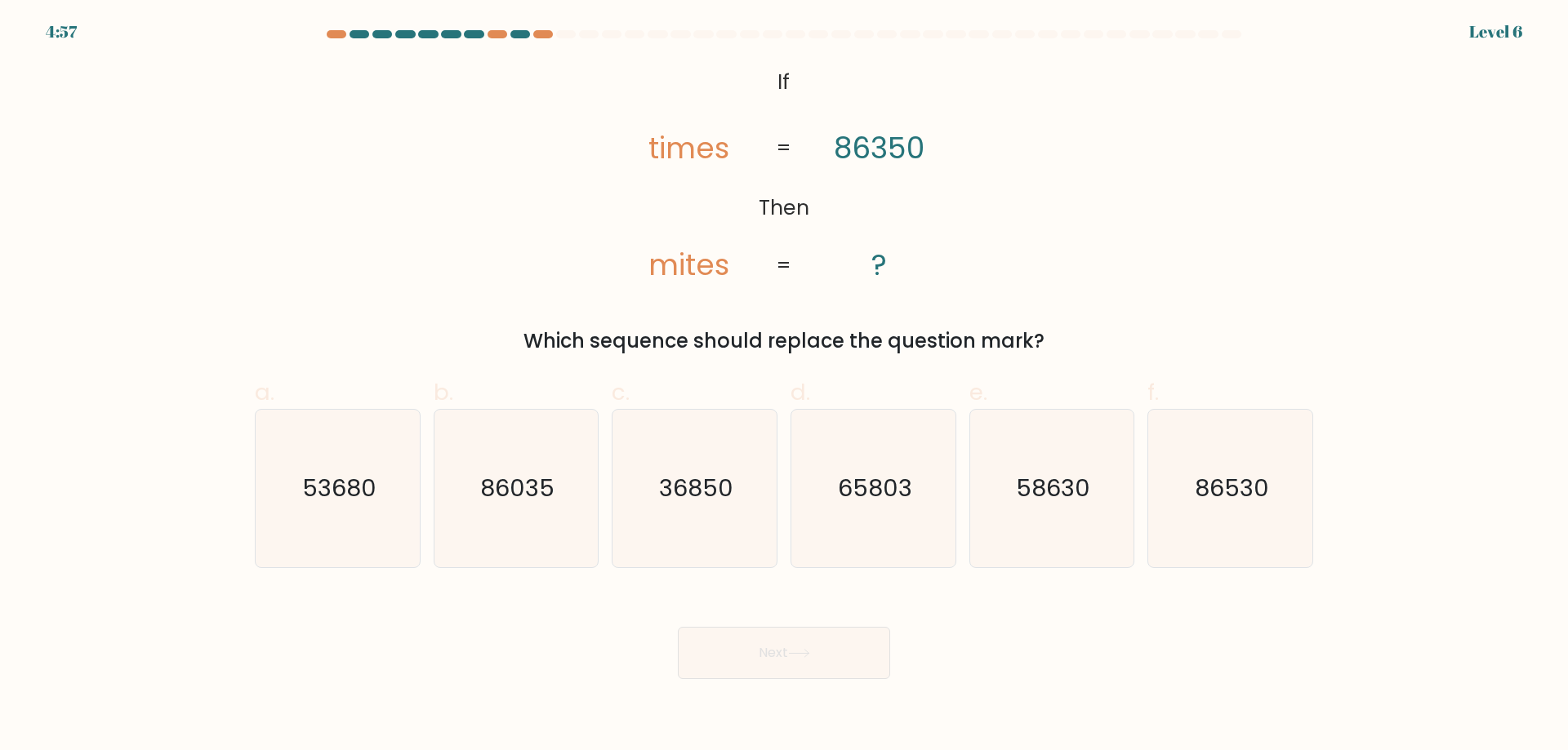
click at [773, 640] on button "Next" at bounding box center [784, 653] width 212 height 52
click at [779, 512] on div "c. 36850" at bounding box center [695, 472] width 179 height 193
click at [897, 528] on icon "65803" at bounding box center [873, 489] width 157 height 157
click at [784, 386] on input "d. 65803" at bounding box center [784, 380] width 1 height 11
radio input "true"
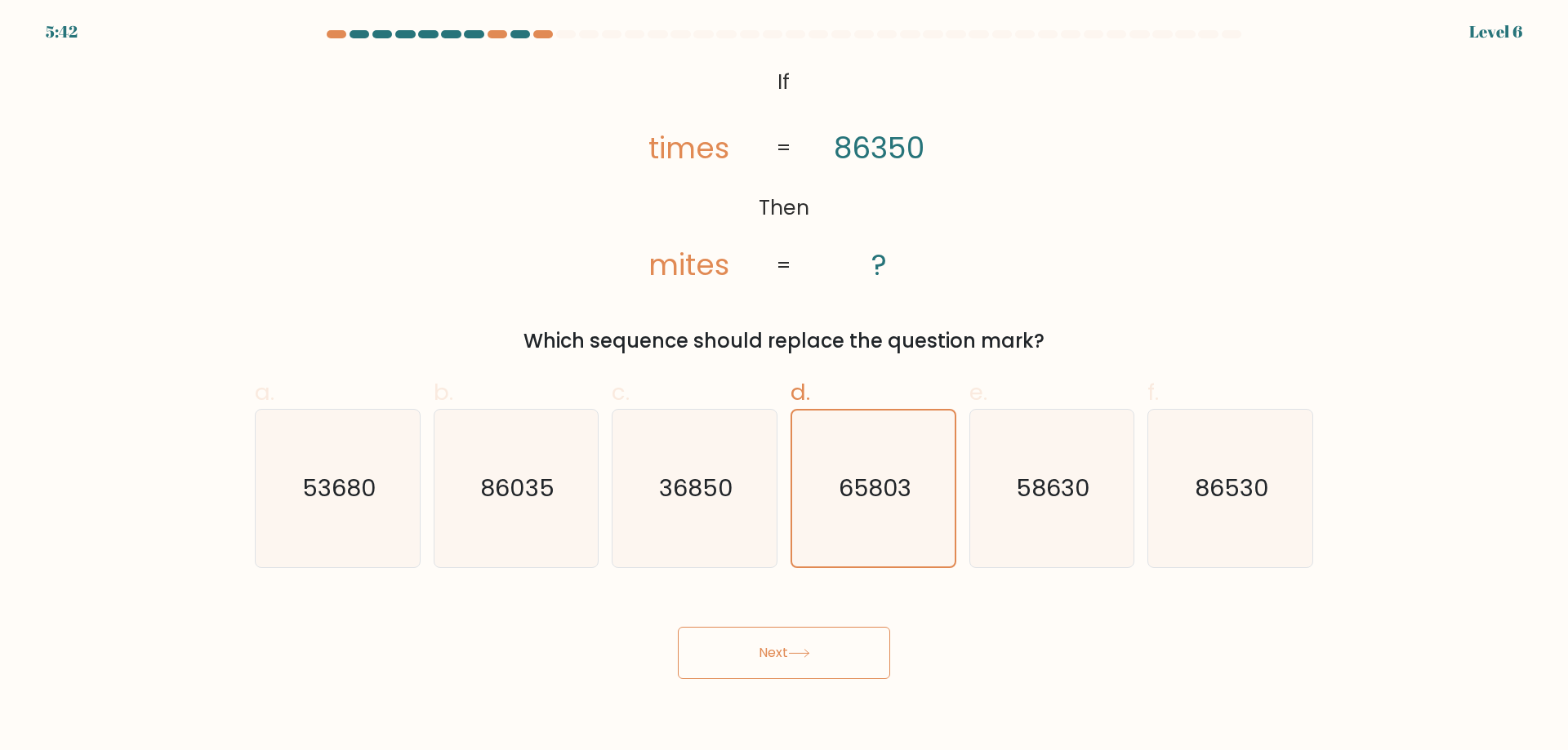
click at [811, 625] on div "Next" at bounding box center [784, 633] width 1078 height 91
click at [1498, 41] on form "If ?" at bounding box center [784, 355] width 1568 height 649
click at [725, 471] on icon "36850" at bounding box center [694, 489] width 157 height 157
click at [784, 386] on input "c. 36850" at bounding box center [784, 380] width 1 height 11
radio input "true"
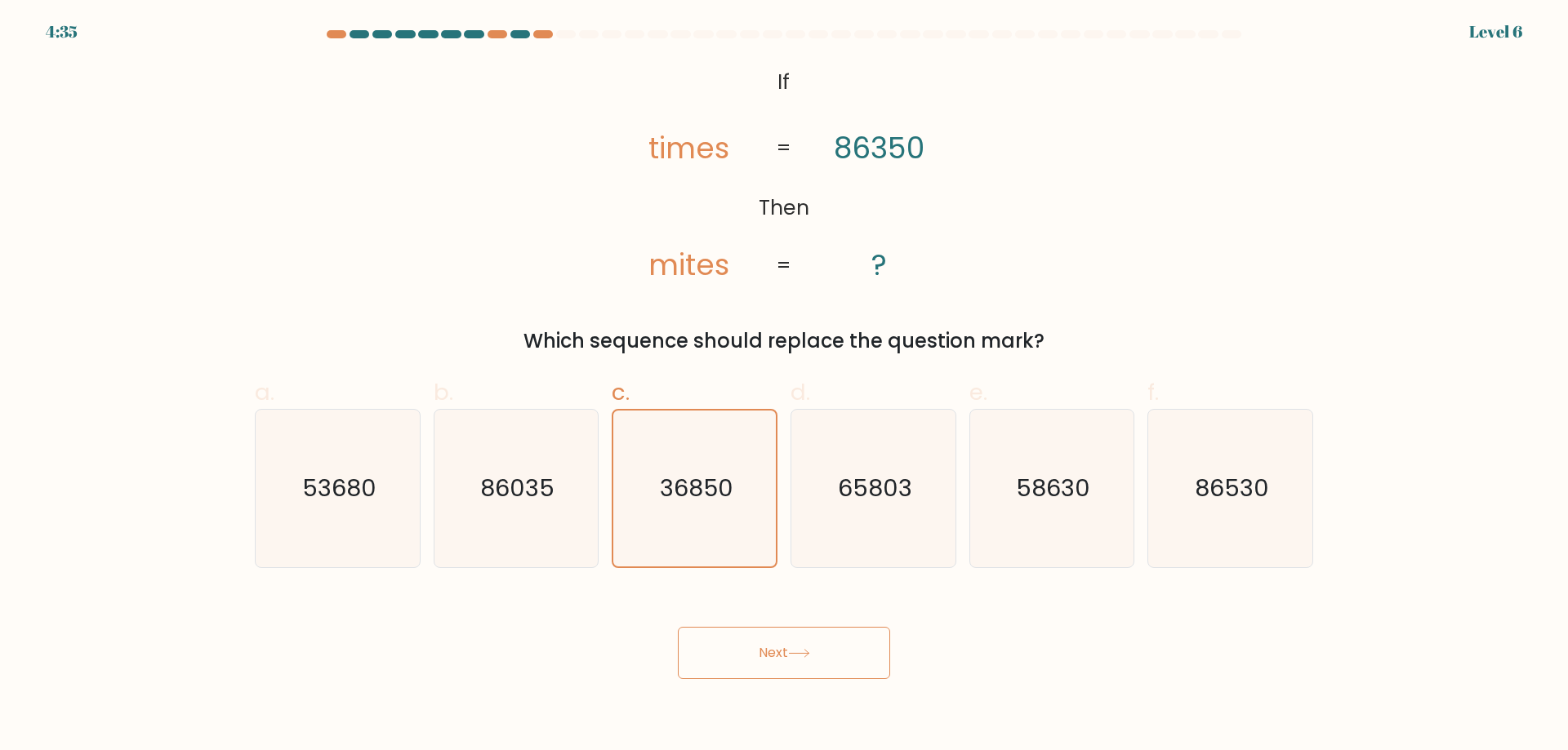
click at [847, 633] on button "Next" at bounding box center [784, 653] width 212 height 52
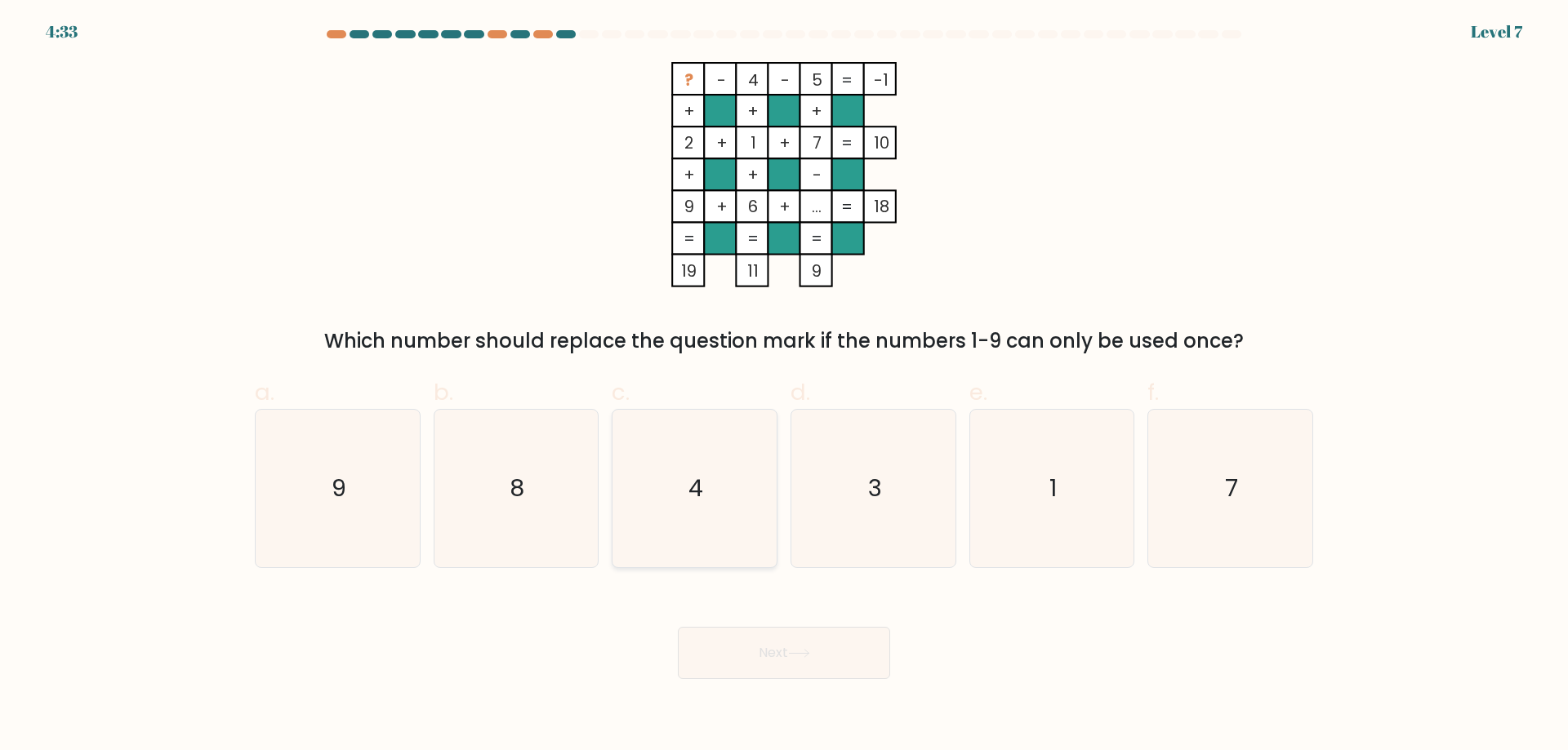
click at [749, 464] on icon "4" at bounding box center [694, 489] width 157 height 157
click at [784, 386] on input "c. 4" at bounding box center [784, 380] width 1 height 11
radio input "true"
click at [1084, 466] on icon "1" at bounding box center [1051, 489] width 157 height 157
click at [784, 386] on input "e. 1" at bounding box center [784, 380] width 1 height 11
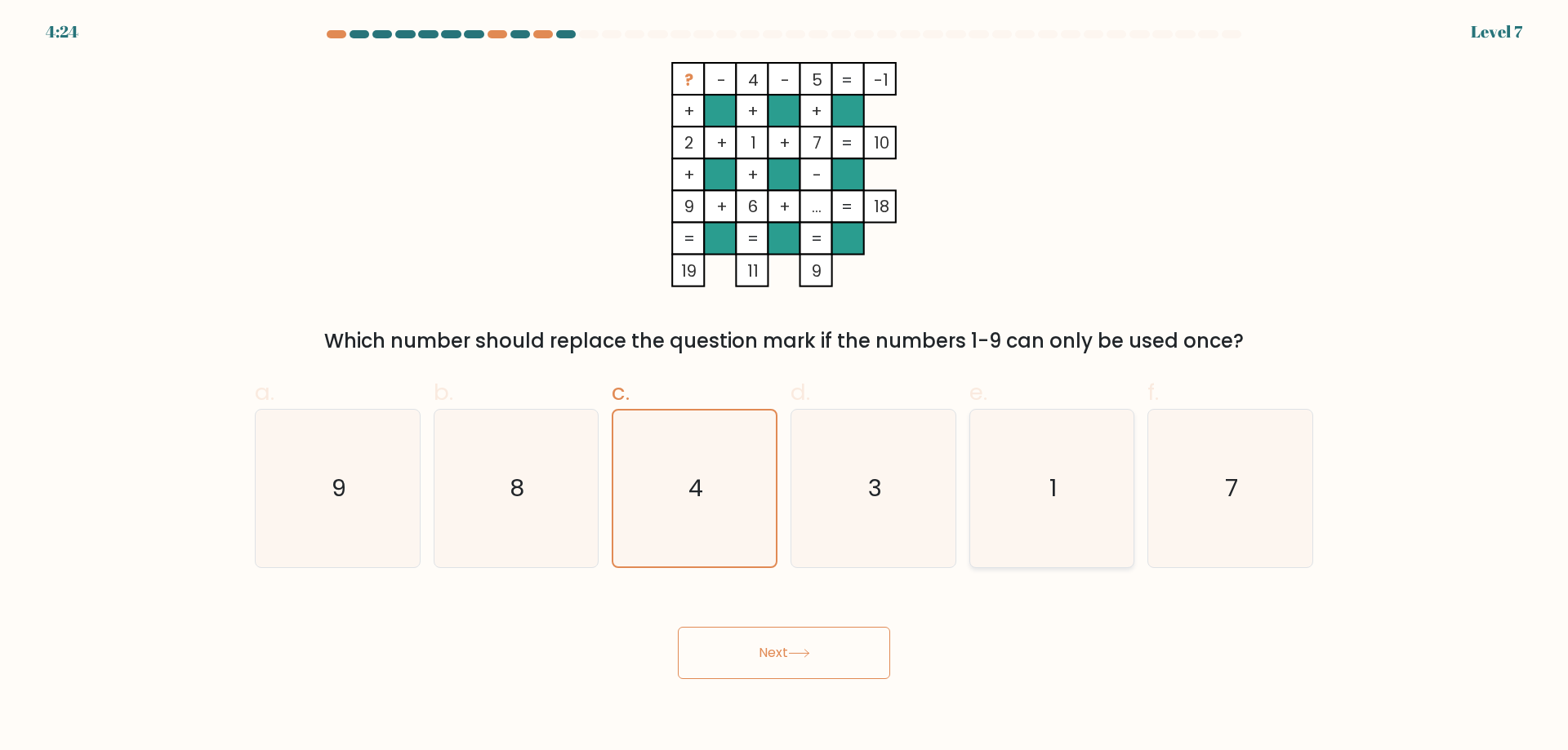
radio input "true"
click at [780, 645] on button "Next" at bounding box center [784, 653] width 212 height 52
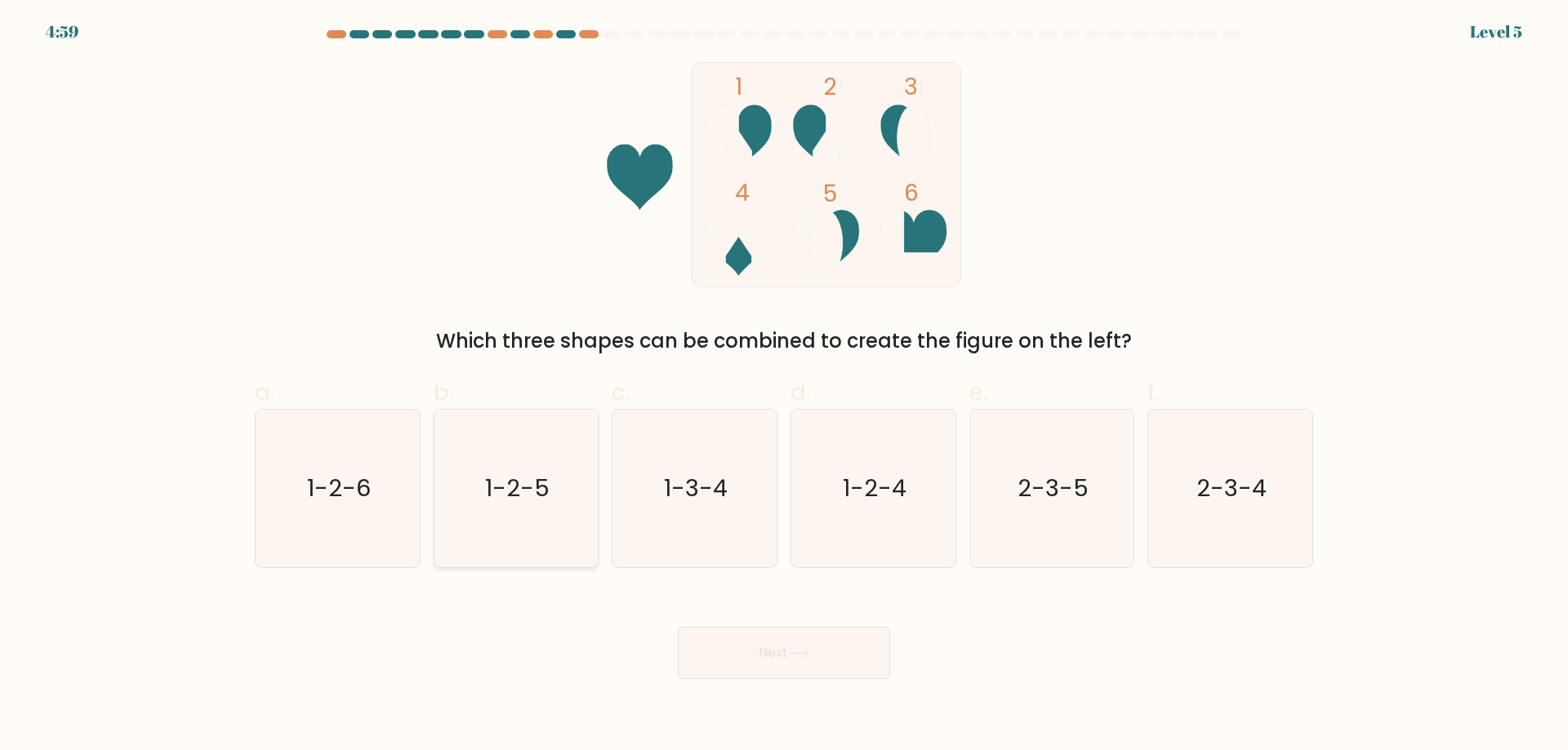
click at [550, 538] on icon "1-2-5" at bounding box center [515, 489] width 157 height 157
click at [784, 386] on input "b. 1-2-5" at bounding box center [784, 380] width 1 height 11
radio input "true"
click at [779, 677] on button "Next" at bounding box center [784, 653] width 212 height 52
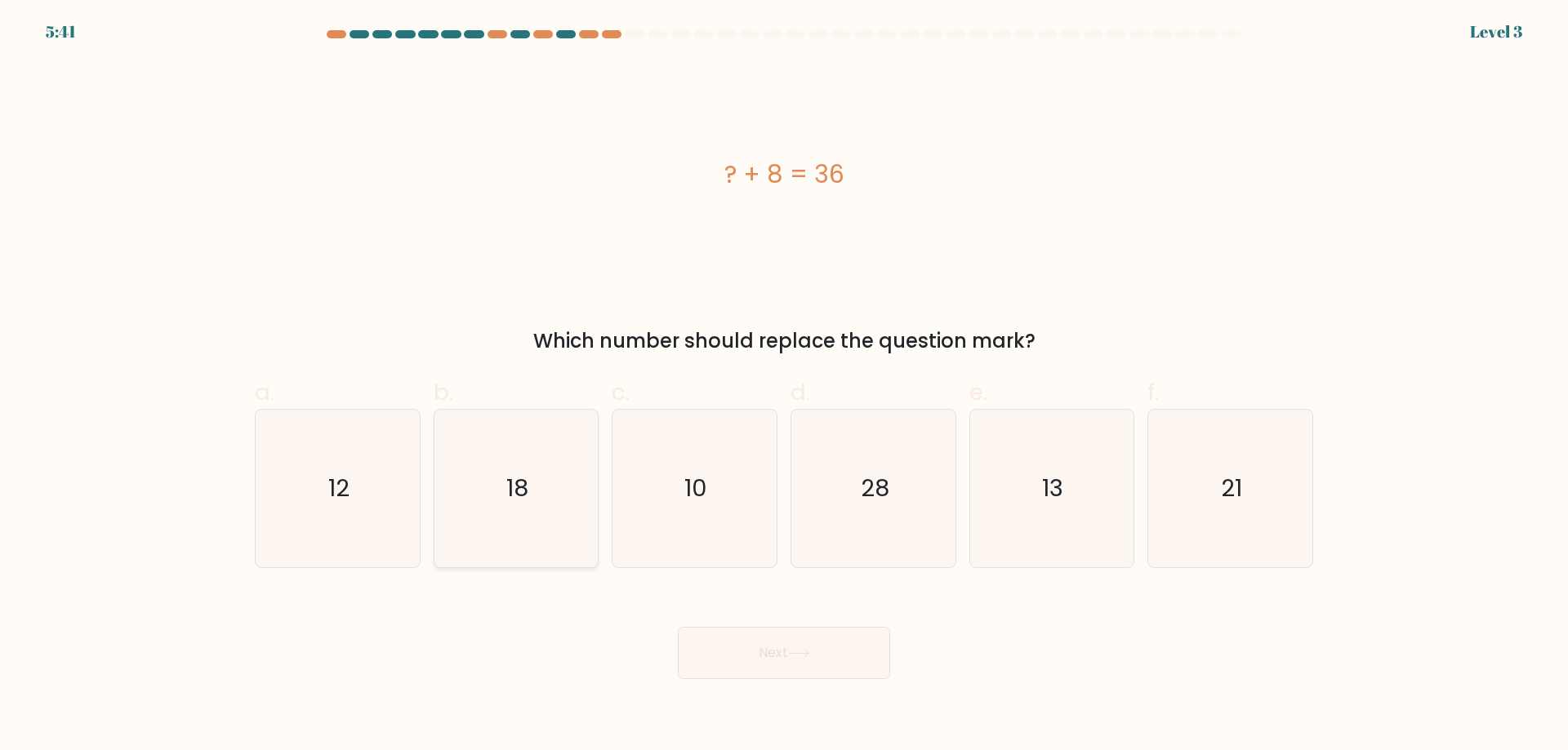
click at [506, 470] on icon "18" at bounding box center [515, 489] width 157 height 157
click at [784, 386] on input "b. 18" at bounding box center [784, 380] width 1 height 11
radio input "true"
click at [755, 631] on button "Next" at bounding box center [784, 653] width 212 height 52
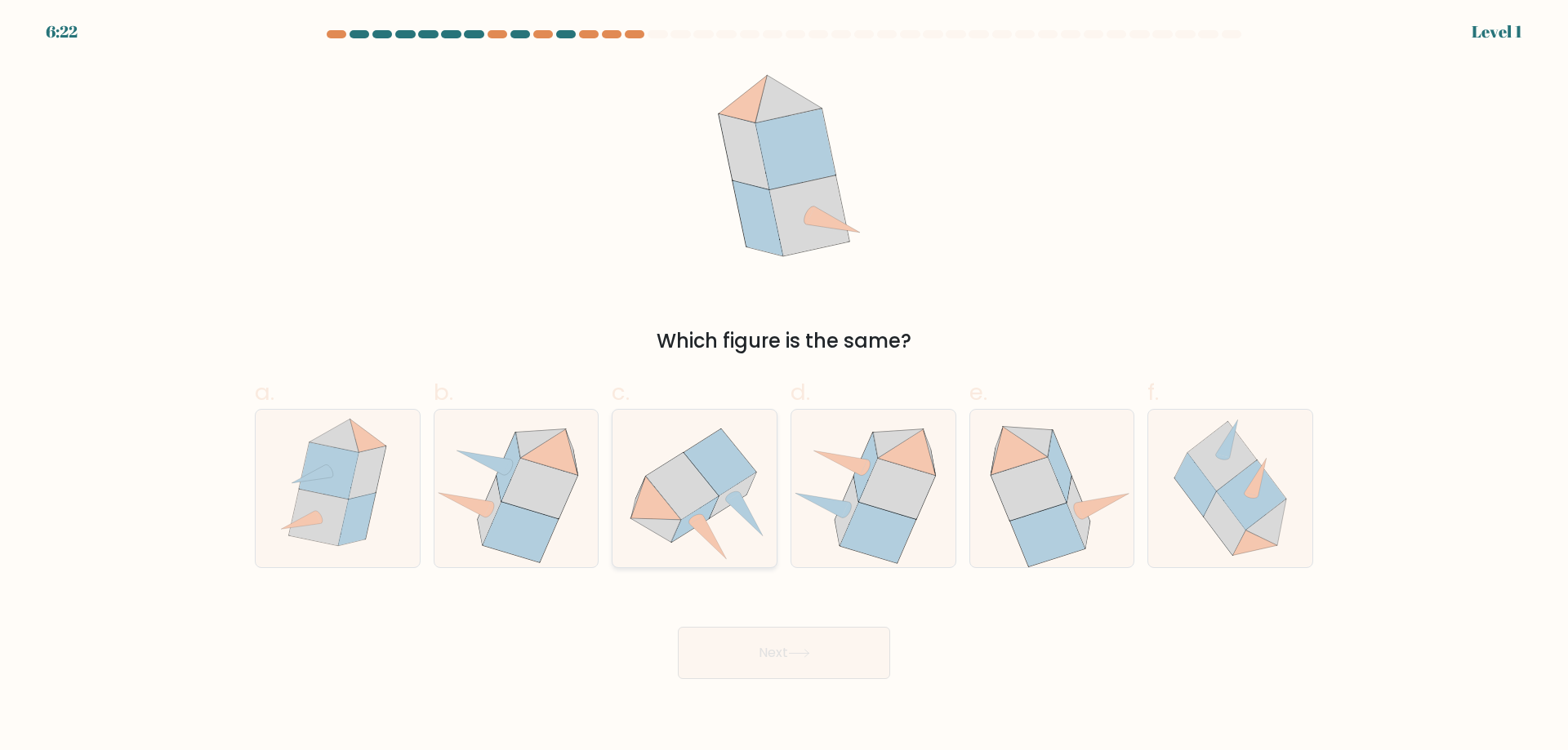
click at [649, 462] on icon at bounding box center [694, 488] width 164 height 148
click at [784, 386] on input "c." at bounding box center [784, 380] width 1 height 11
radio input "true"
click at [776, 656] on button "Next" at bounding box center [784, 653] width 212 height 52
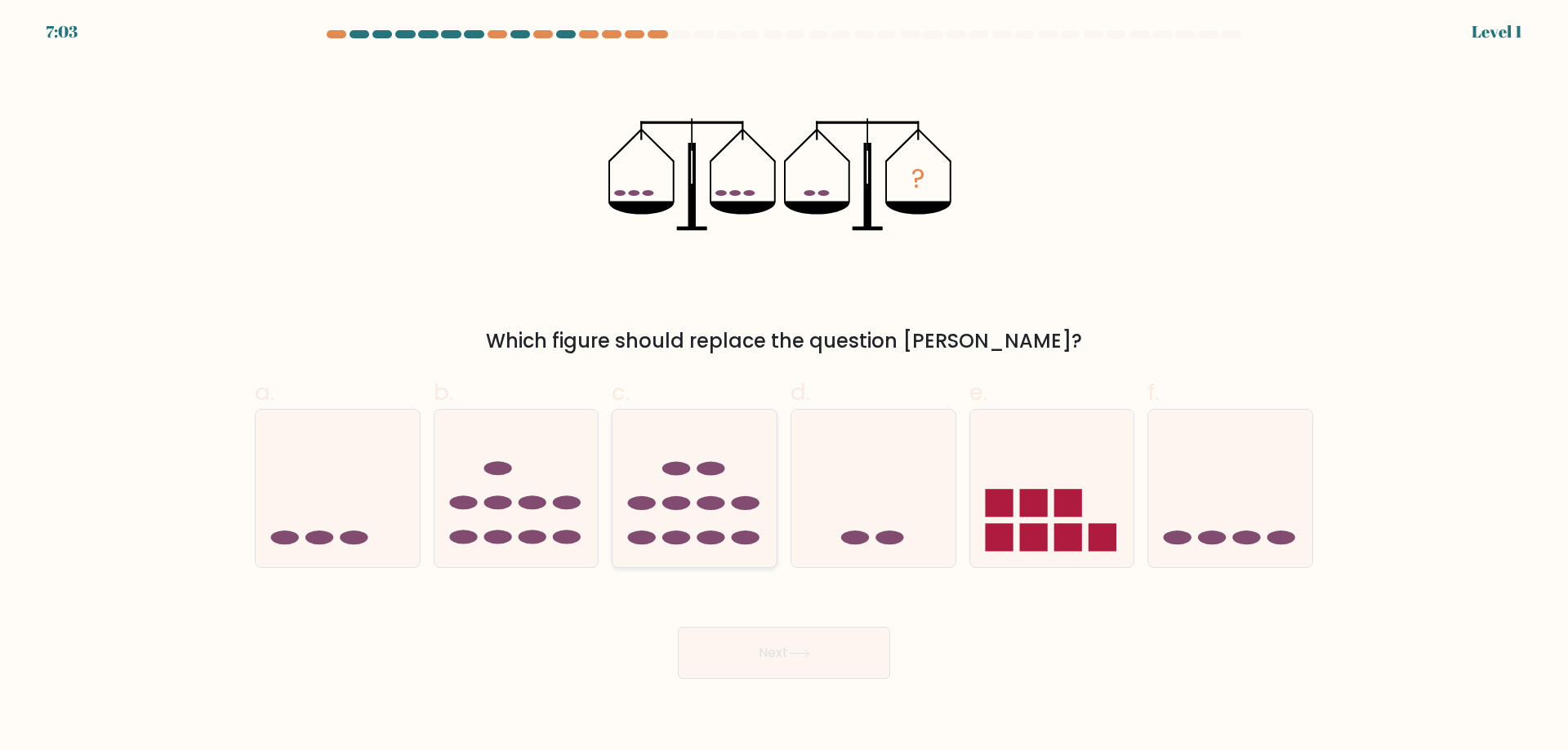
click at [749, 495] on icon at bounding box center [694, 489] width 164 height 136
click at [784, 386] on input "c." at bounding box center [784, 380] width 1 height 11
radio input "true"
click at [815, 666] on button "Next" at bounding box center [784, 653] width 212 height 52
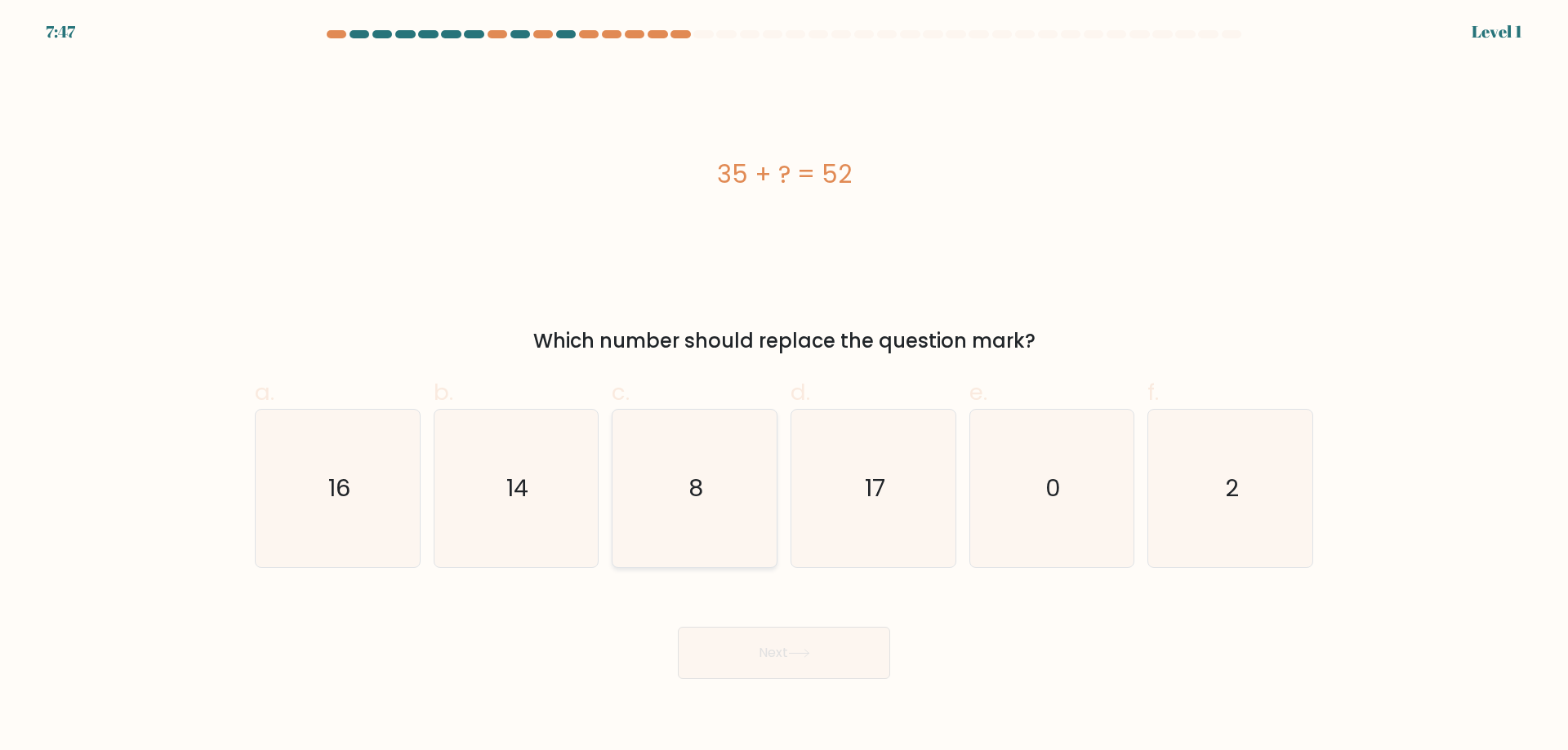
click at [709, 503] on icon "8" at bounding box center [694, 489] width 157 height 157
click at [784, 386] on input "c. 8" at bounding box center [784, 380] width 1 height 11
radio input "true"
click at [740, 614] on div "Next" at bounding box center [784, 633] width 1078 height 91
click at [689, 446] on icon "8" at bounding box center [694, 489] width 156 height 156
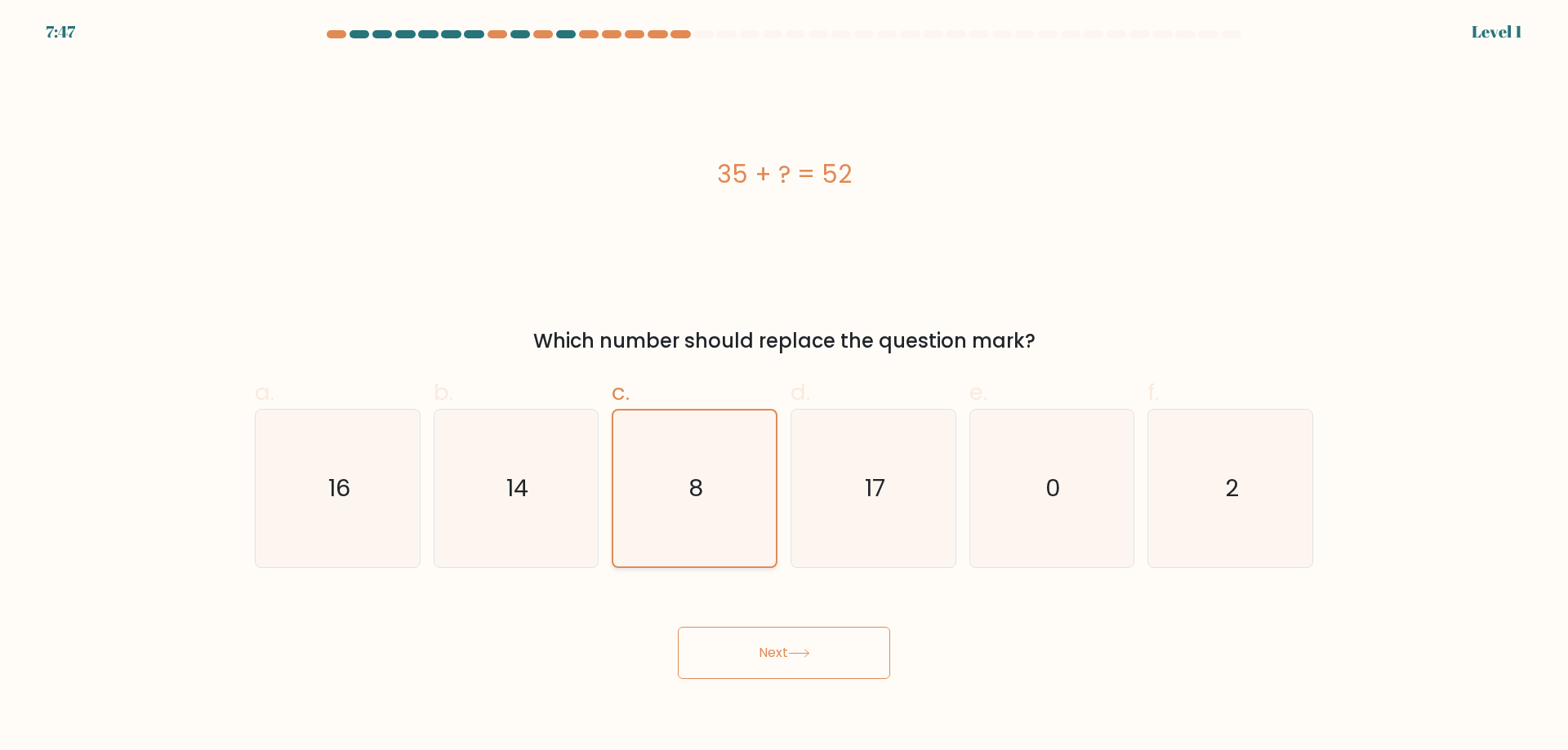
click at [784, 386] on input "c. 8" at bounding box center [784, 380] width 1 height 11
click at [735, 640] on button "Next" at bounding box center [784, 653] width 212 height 52
click at [707, 464] on icon "8" at bounding box center [694, 489] width 156 height 156
click at [784, 386] on input "c. 8" at bounding box center [784, 380] width 1 height 11
